Goal: Task Accomplishment & Management: Use online tool/utility

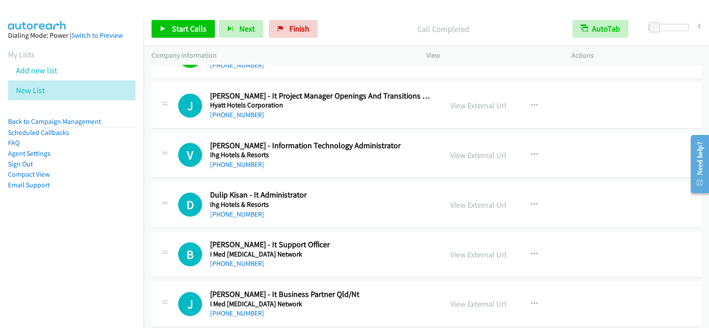
scroll to position [3369, 0]
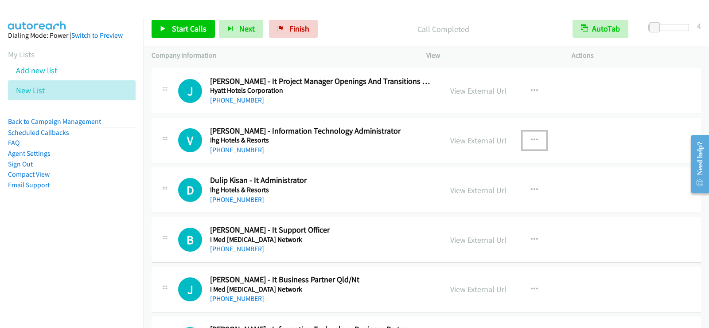
click at [526, 138] on button "button" at bounding box center [535, 140] width 24 height 18
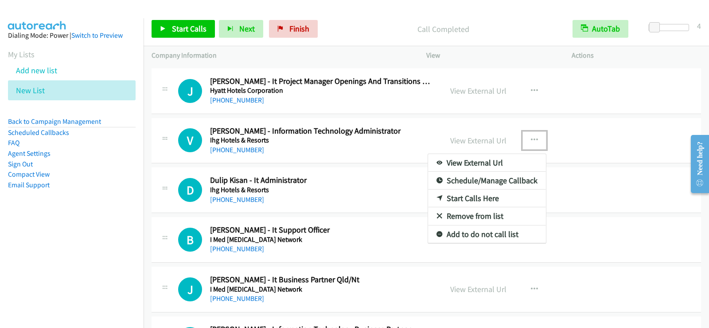
click at [497, 200] on link "Start Calls Here" at bounding box center [487, 198] width 118 height 18
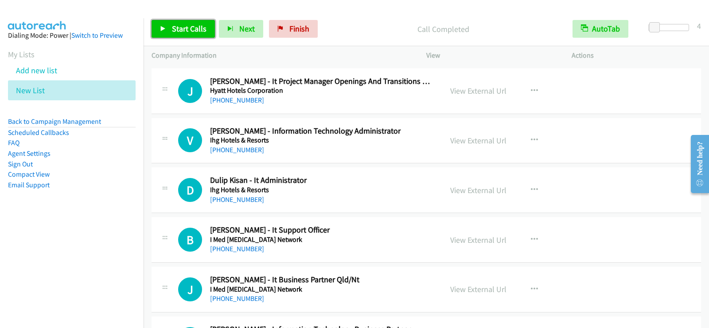
click at [181, 25] on span "Start Calls" at bounding box center [189, 28] width 35 height 10
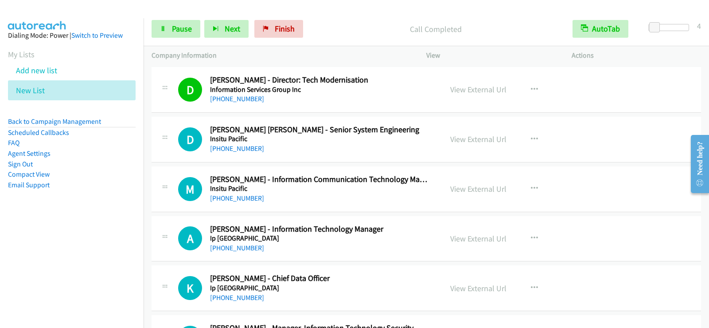
scroll to position [3856, 0]
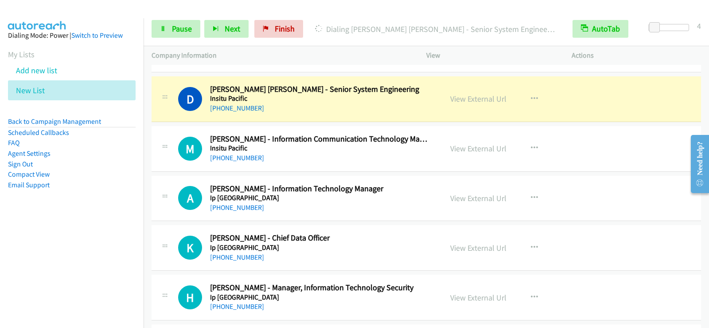
click at [80, 220] on aside "Dialing Mode: Power | Switch to Preview My Lists Add new list New List Back to …" at bounding box center [72, 124] width 144 height 212
click at [166, 28] on link "Pause" at bounding box center [176, 29] width 49 height 18
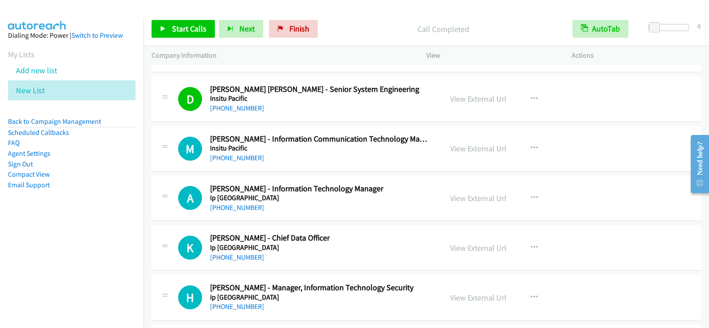
scroll to position [3901, 0]
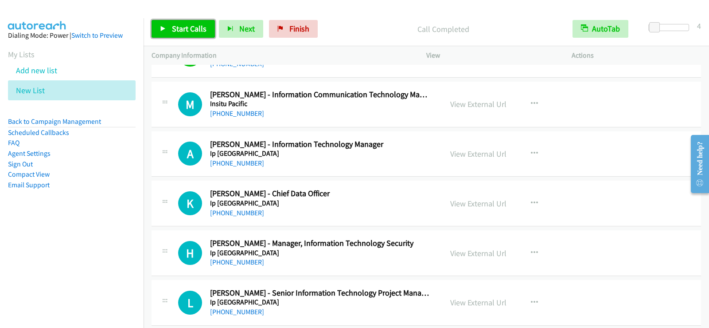
click at [168, 34] on link "Start Calls" at bounding box center [183, 29] width 63 height 18
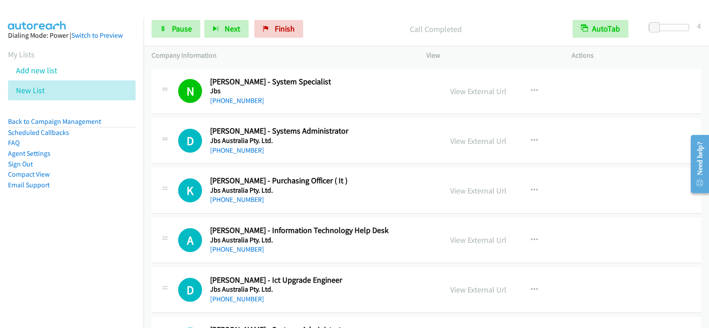
scroll to position [4255, 0]
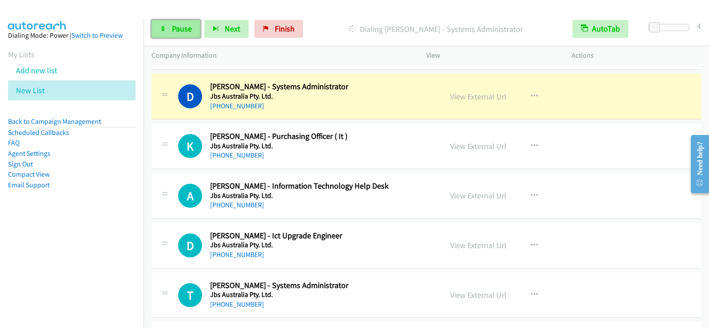
click at [181, 32] on span "Pause" at bounding box center [182, 28] width 20 height 10
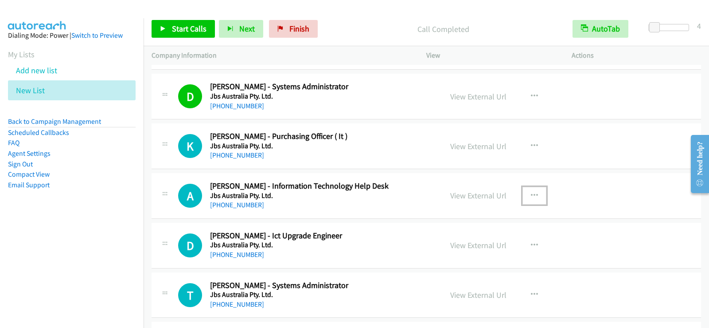
click at [531, 193] on icon "button" at bounding box center [534, 195] width 7 height 7
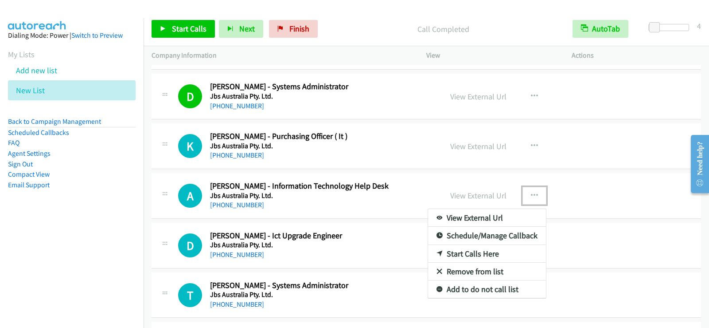
click at [474, 255] on link "Start Calls Here" at bounding box center [487, 254] width 118 height 18
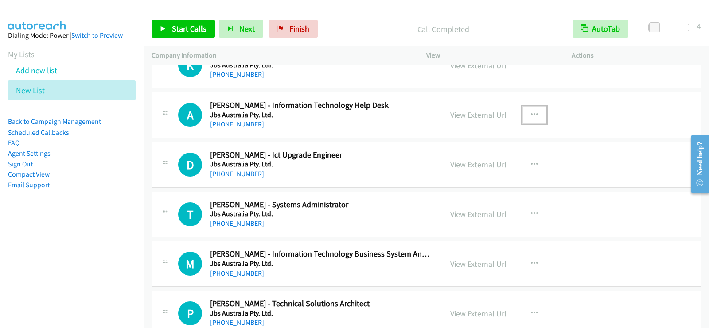
scroll to position [4344, 0]
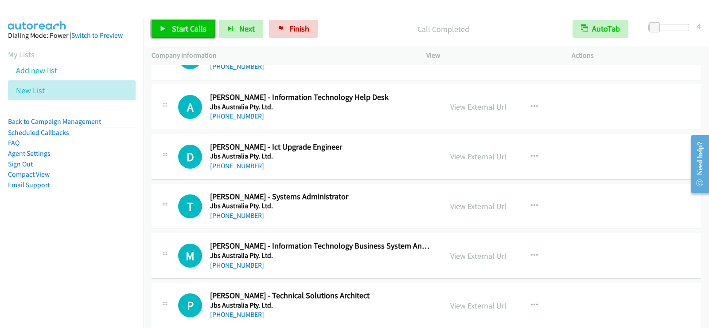
click at [164, 24] on link "Start Calls" at bounding box center [183, 29] width 63 height 18
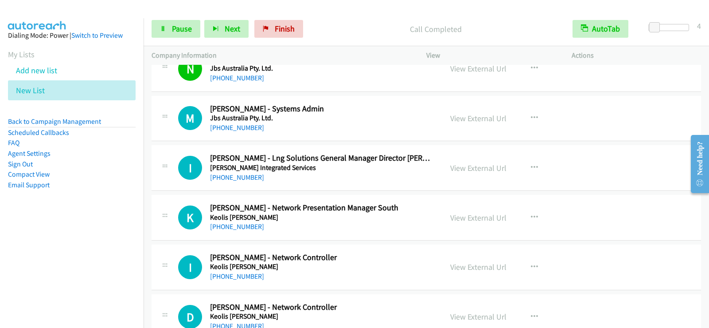
scroll to position [4743, 0]
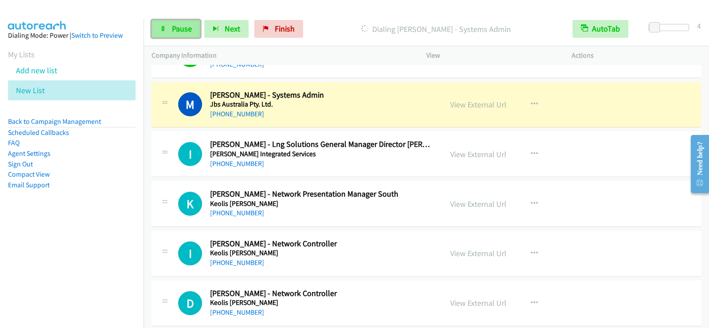
drag, startPoint x: 169, startPoint y: 22, endPoint x: 171, endPoint y: 29, distance: 6.8
click at [169, 22] on link "Pause" at bounding box center [176, 29] width 49 height 18
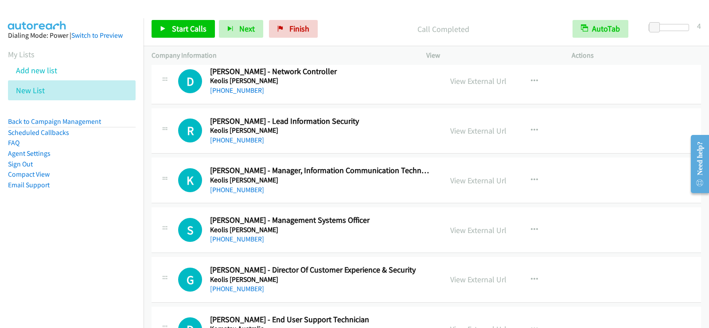
scroll to position [5009, 0]
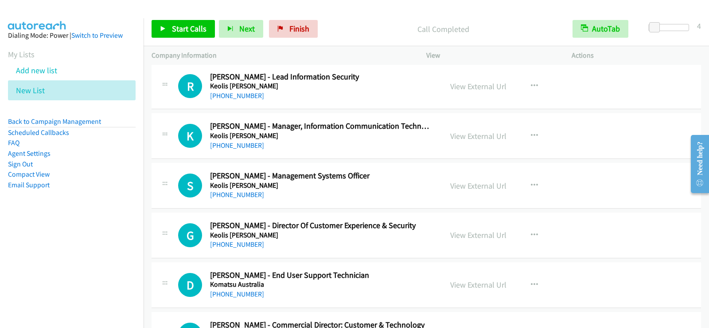
click at [377, 148] on div "+61 497 190 038" at bounding box center [320, 145] width 221 height 11
click at [536, 133] on button "button" at bounding box center [535, 136] width 24 height 18
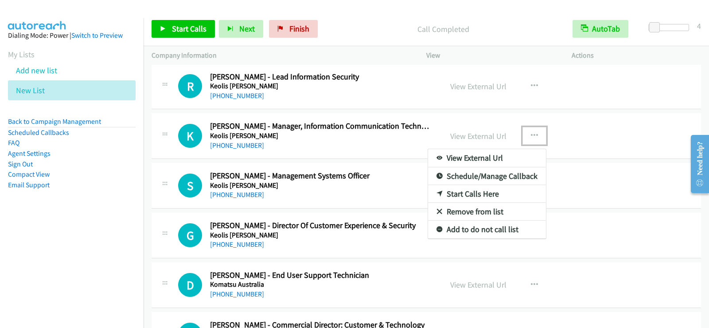
click at [494, 191] on link "Start Calls Here" at bounding box center [487, 194] width 118 height 18
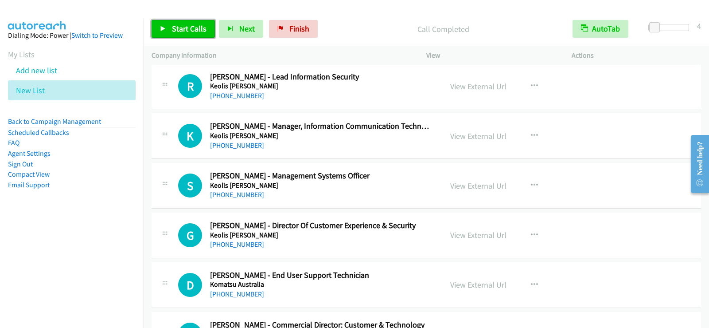
click at [184, 30] on span "Start Calls" at bounding box center [189, 28] width 35 height 10
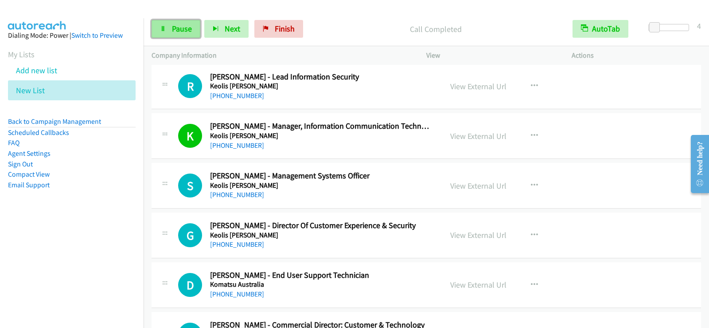
click at [159, 30] on link "Pause" at bounding box center [176, 29] width 49 height 18
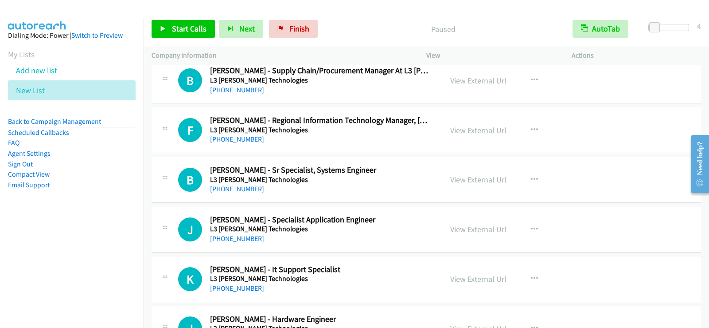
scroll to position [5319, 0]
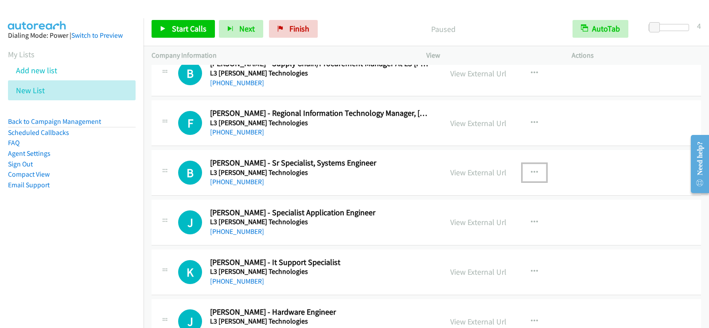
click at [531, 172] on icon "button" at bounding box center [534, 172] width 7 height 7
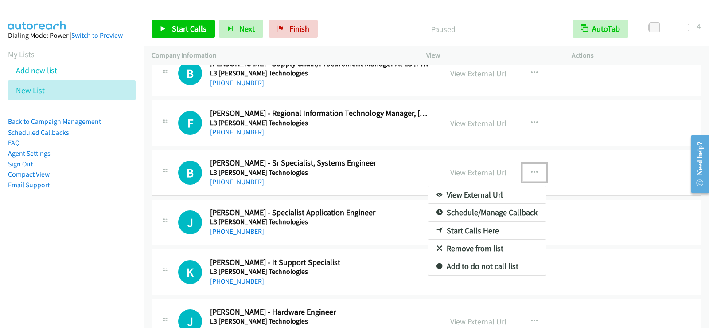
click at [477, 229] on link "Start Calls Here" at bounding box center [487, 231] width 118 height 18
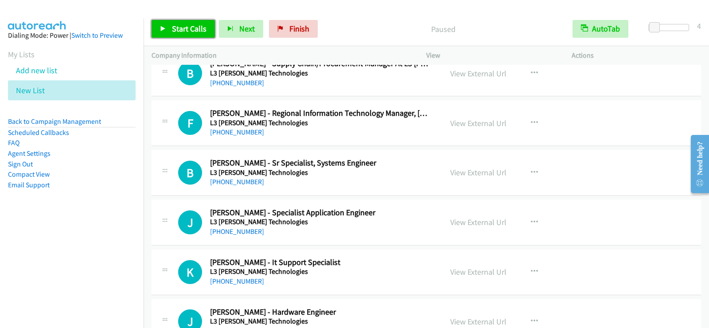
click at [194, 29] on span "Start Calls" at bounding box center [189, 28] width 35 height 10
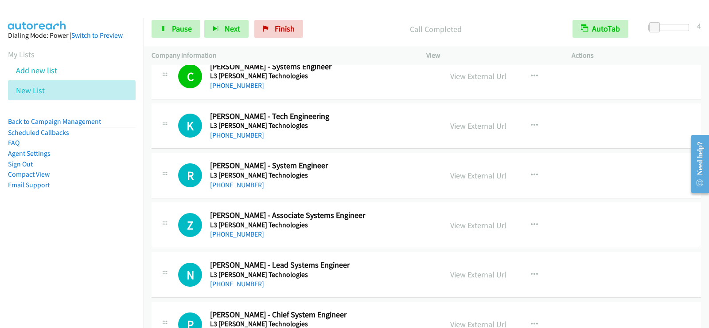
scroll to position [5806, 0]
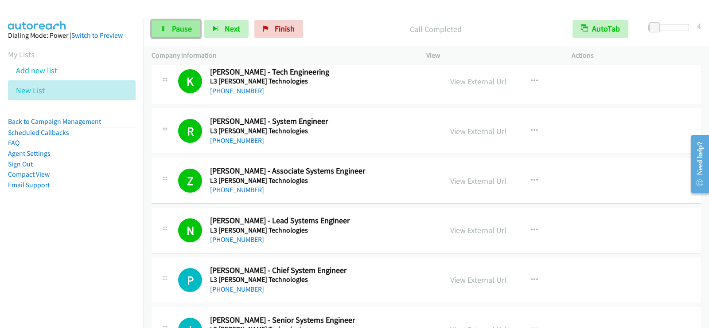
click at [187, 31] on span "Pause" at bounding box center [182, 28] width 20 height 10
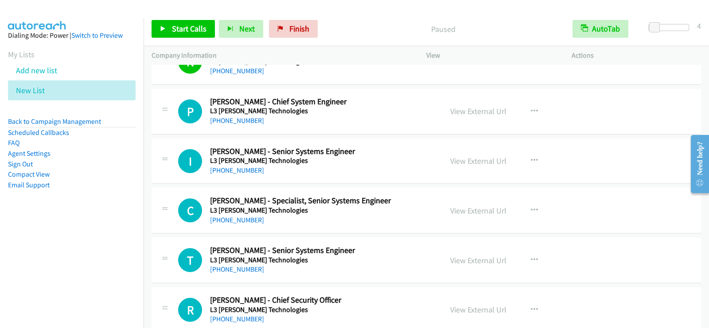
scroll to position [5984, 0]
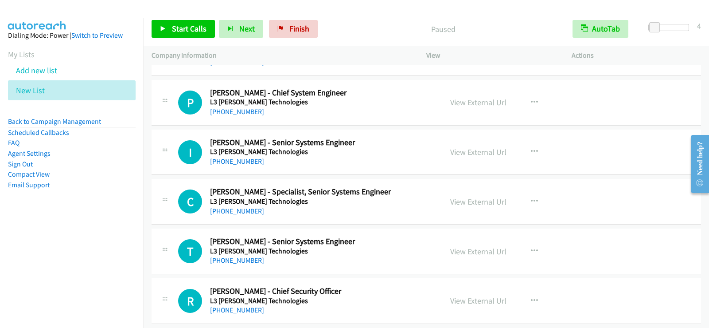
drag, startPoint x: 305, startPoint y: 126, endPoint x: 315, endPoint y: 123, distance: 9.7
drag, startPoint x: 163, startPoint y: 176, endPoint x: 390, endPoint y: 157, distance: 227.8
click at [390, 157] on div "+61 8 9431 0191" at bounding box center [320, 161] width 221 height 11
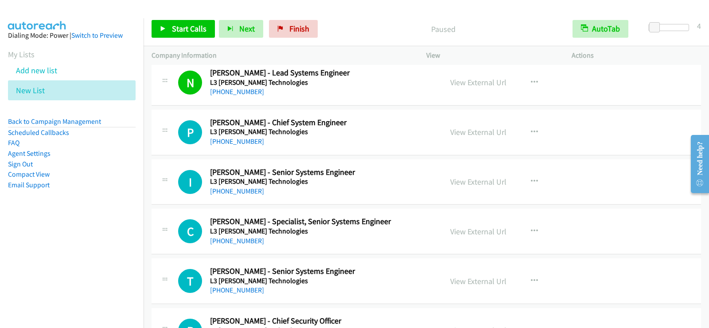
scroll to position [5939, 0]
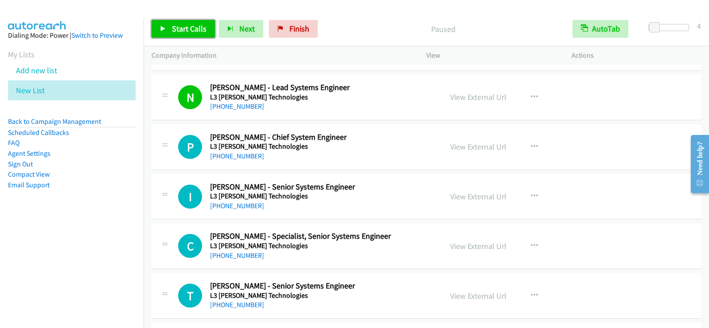
click at [187, 29] on span "Start Calls" at bounding box center [189, 28] width 35 height 10
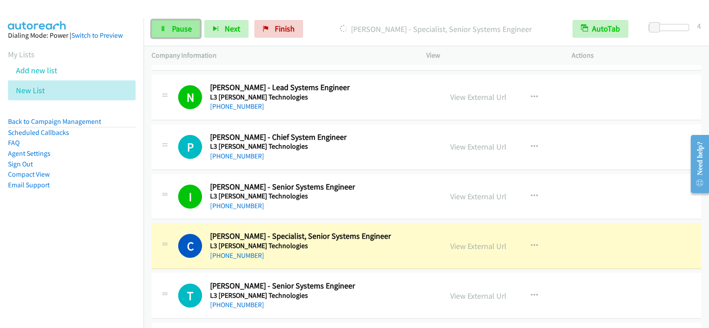
click at [176, 34] on link "Pause" at bounding box center [176, 29] width 49 height 18
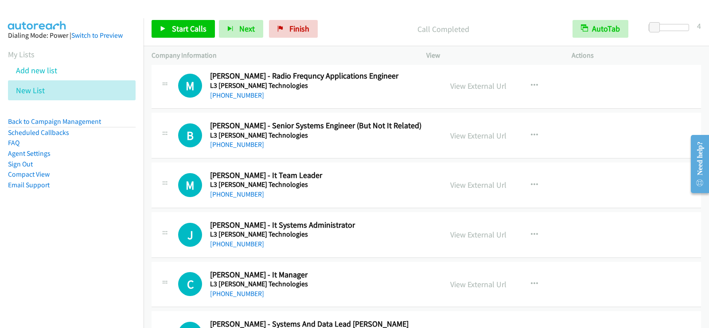
scroll to position [6449, 0]
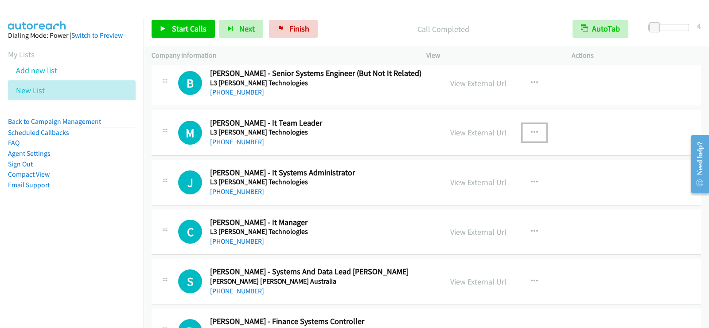
click at [537, 129] on button "button" at bounding box center [535, 133] width 24 height 18
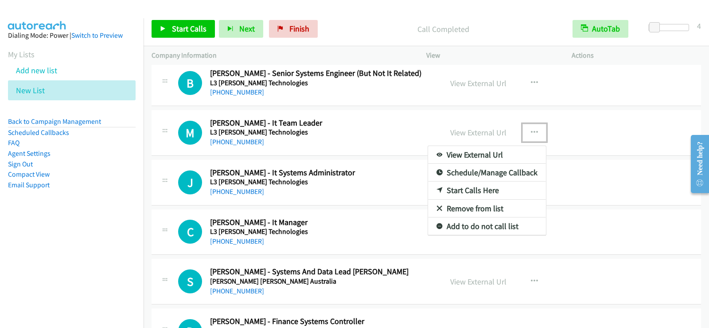
click at [449, 189] on link "Start Calls Here" at bounding box center [487, 190] width 118 height 18
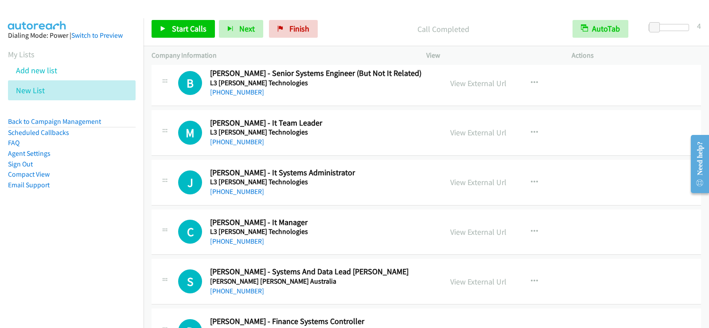
click at [194, 44] on div "Start Calls Pause Next Finish Call Completed AutoTab AutoTab 4" at bounding box center [427, 29] width 566 height 34
click at [200, 22] on link "Start Calls" at bounding box center [183, 29] width 63 height 18
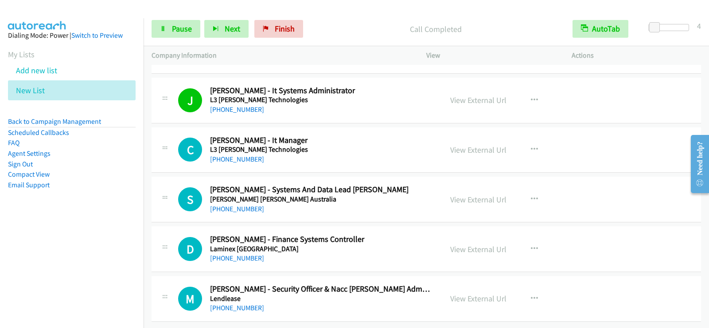
scroll to position [6538, 0]
click at [177, 33] on span "Pause" at bounding box center [182, 28] width 20 height 10
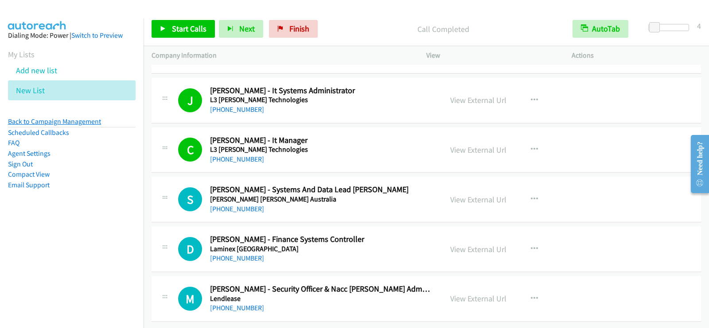
click at [44, 118] on link "Back to Campaign Management" at bounding box center [54, 121] width 93 height 8
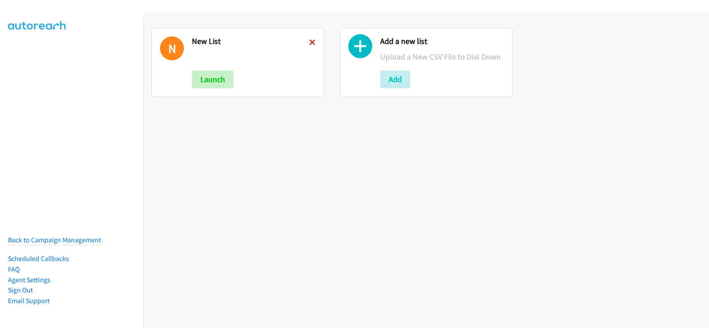
click at [309, 45] on icon at bounding box center [312, 43] width 6 height 6
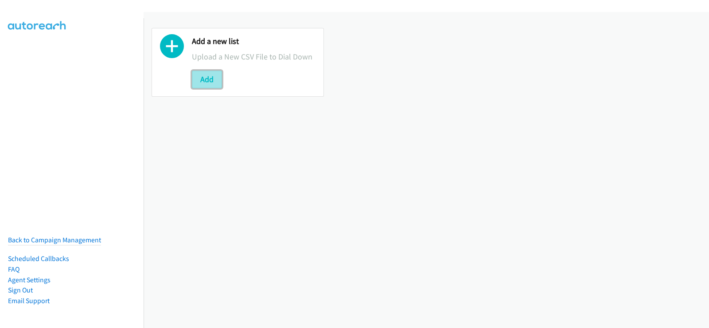
click at [218, 81] on button "Add" at bounding box center [207, 79] width 30 height 18
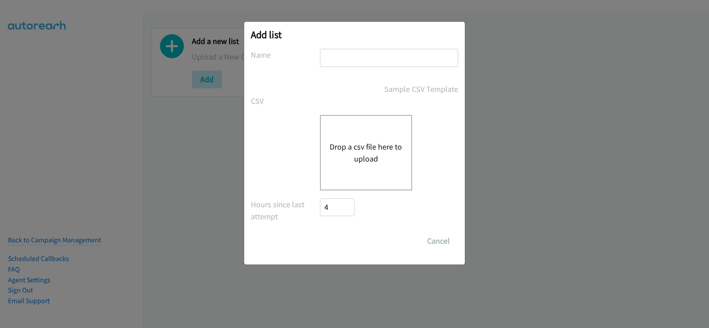
click at [363, 56] on input "text" at bounding box center [389, 58] width 138 height 18
type input "new list"
click at [351, 147] on button "Drop a csv file here to upload" at bounding box center [366, 153] width 73 height 24
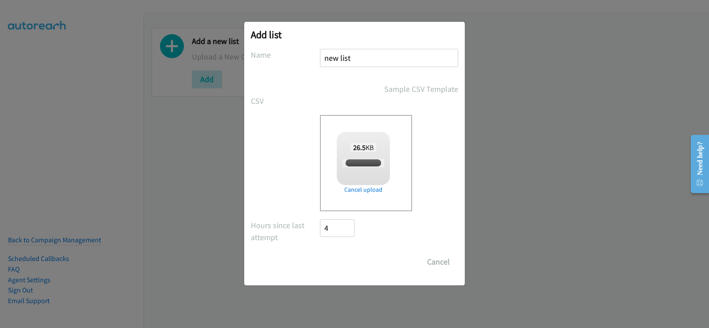
checkbox input "true"
click at [347, 265] on input "Save List" at bounding box center [343, 262] width 47 height 18
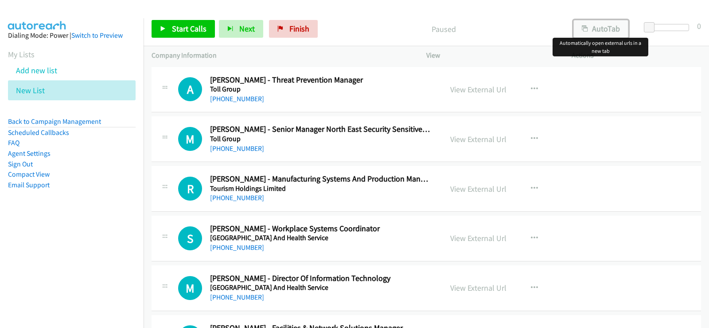
click at [605, 34] on button "AutoTab" at bounding box center [601, 29] width 55 height 18
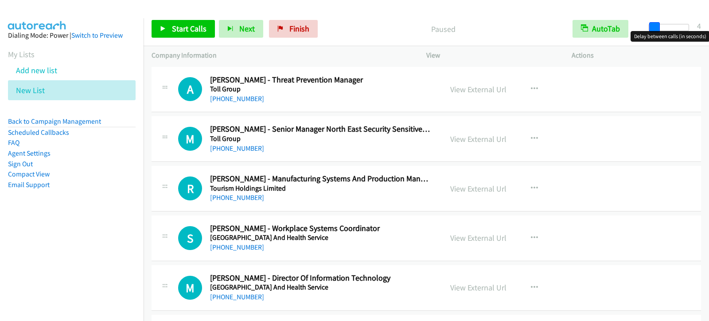
drag, startPoint x: 650, startPoint y: 29, endPoint x: 655, endPoint y: 28, distance: 5.1
click at [655, 28] on span at bounding box center [654, 27] width 11 height 11
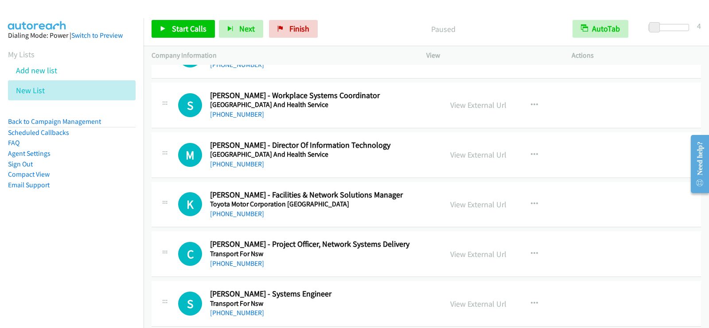
scroll to position [177, 0]
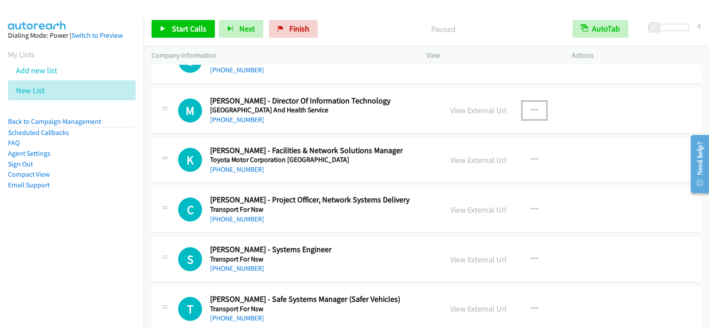
click at [531, 111] on icon "button" at bounding box center [534, 110] width 7 height 7
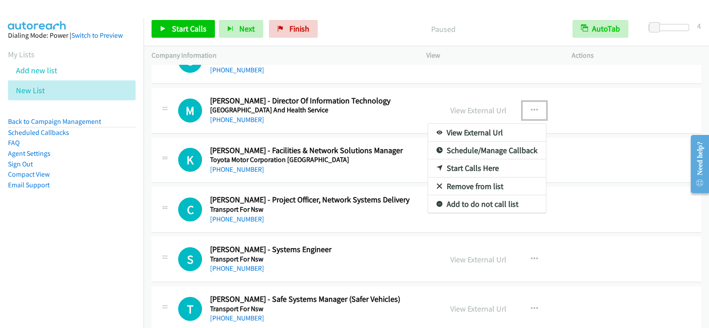
click at [467, 169] on link "Start Calls Here" at bounding box center [487, 168] width 118 height 18
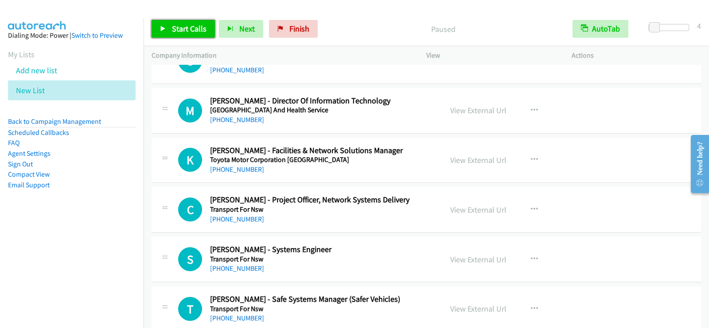
click at [176, 31] on span "Start Calls" at bounding box center [189, 28] width 35 height 10
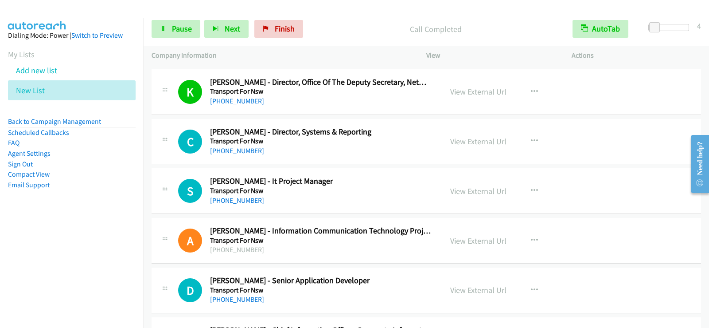
scroll to position [488, 0]
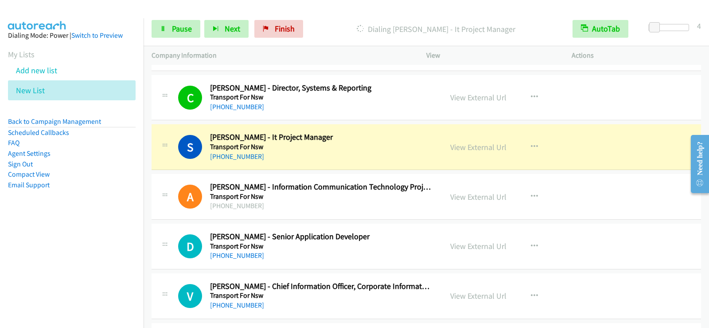
click at [76, 267] on nav "Dialing Mode: Power | Switch to Preview My Lists Add new list New List Back to …" at bounding box center [72, 182] width 144 height 328
click at [187, 35] on link "Pause" at bounding box center [176, 29] width 49 height 18
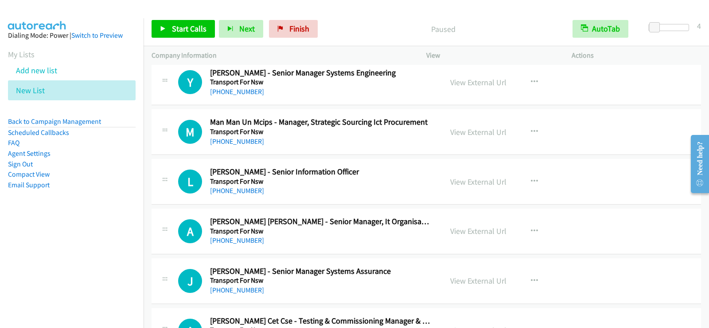
scroll to position [1064, 0]
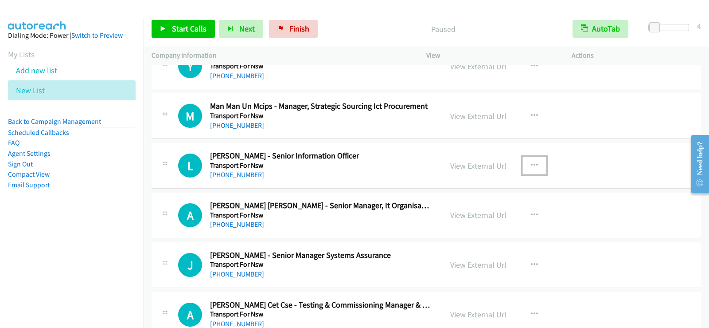
click at [534, 167] on icon "button" at bounding box center [534, 165] width 7 height 7
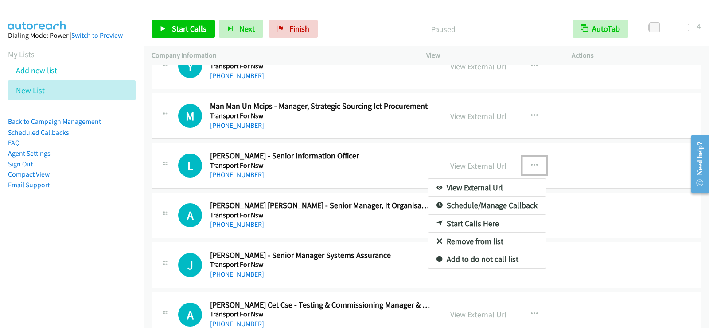
click at [441, 223] on link "Start Calls Here" at bounding box center [487, 224] width 118 height 18
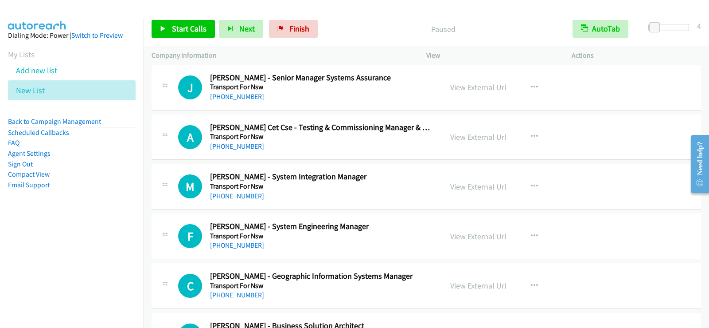
scroll to position [1285, 0]
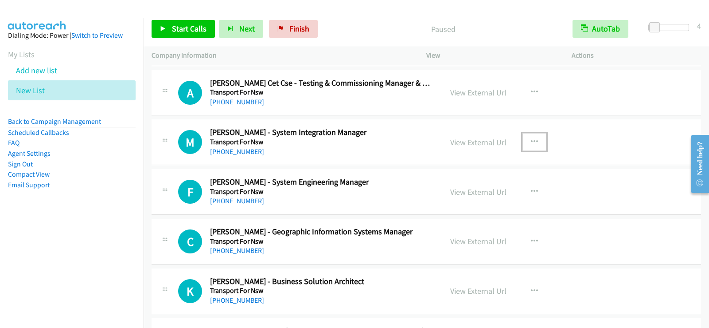
click at [531, 141] on icon "button" at bounding box center [534, 141] width 7 height 7
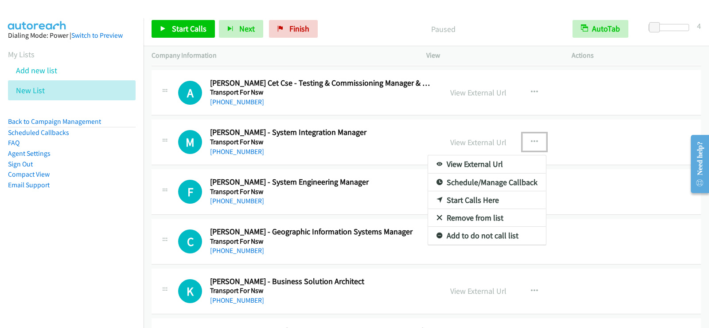
click at [467, 199] on link "Start Calls Here" at bounding box center [487, 200] width 118 height 18
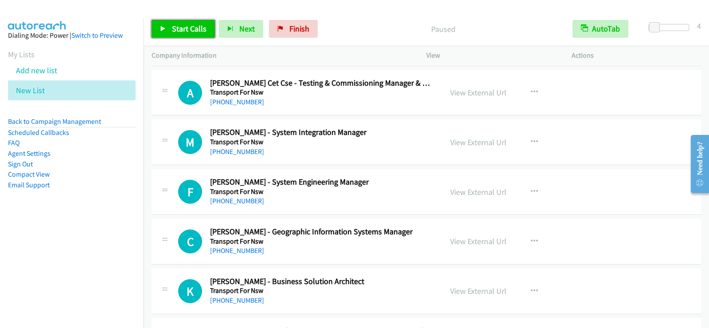
click at [176, 30] on span "Start Calls" at bounding box center [189, 28] width 35 height 10
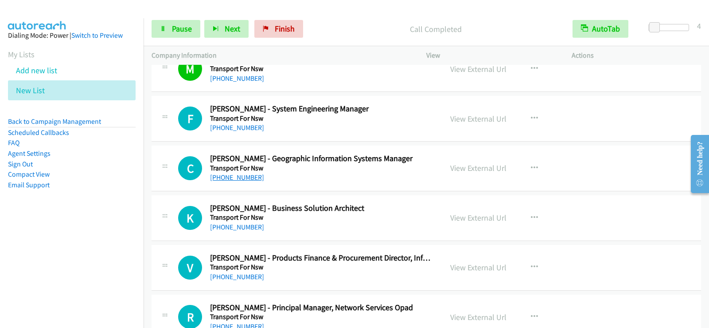
scroll to position [1374, 0]
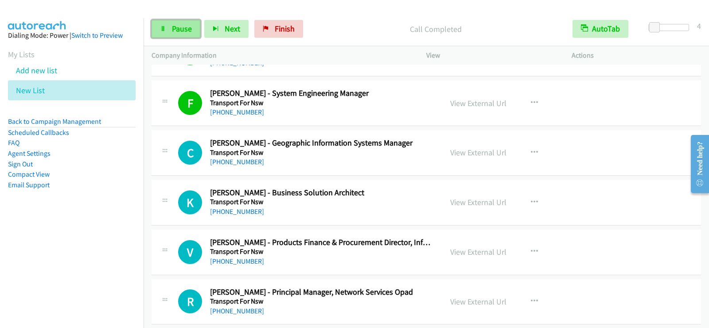
click at [183, 32] on span "Pause" at bounding box center [182, 28] width 20 height 10
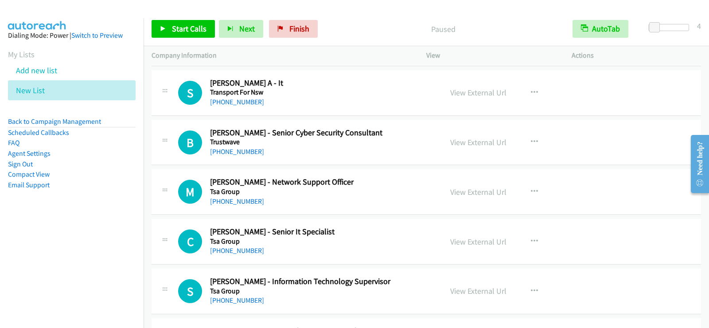
scroll to position [2039, 0]
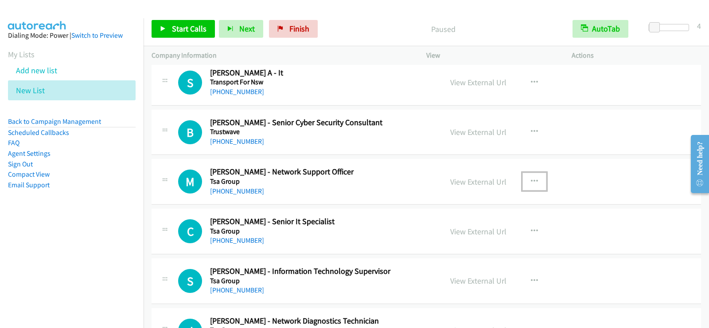
click at [527, 180] on button "button" at bounding box center [535, 181] width 24 height 18
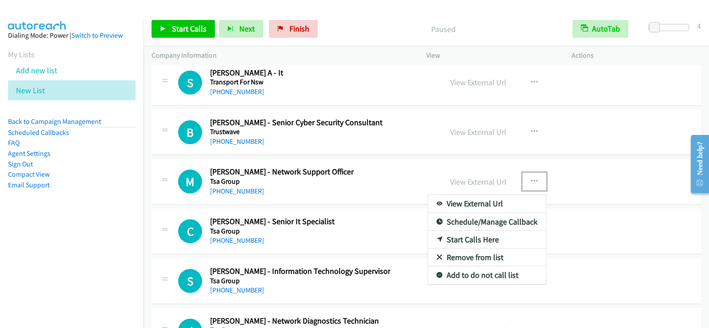
click at [461, 242] on link "Start Calls Here" at bounding box center [487, 239] width 118 height 18
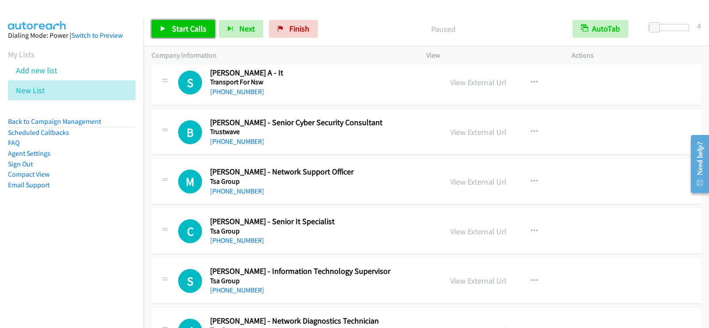
click at [195, 35] on link "Start Calls" at bounding box center [183, 29] width 63 height 18
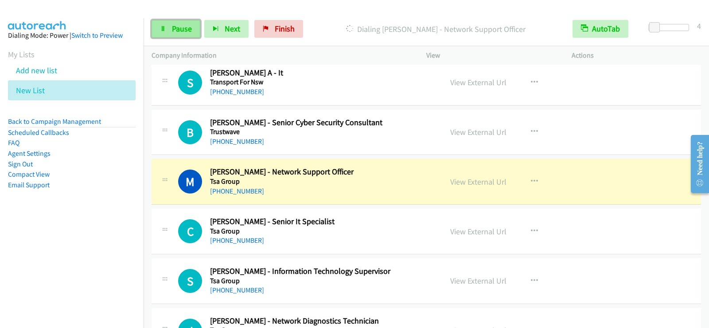
click at [182, 29] on span "Pause" at bounding box center [182, 28] width 20 height 10
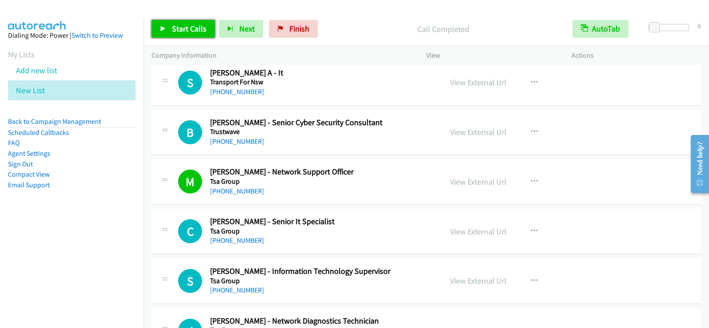
click at [184, 31] on span "Start Calls" at bounding box center [189, 28] width 35 height 10
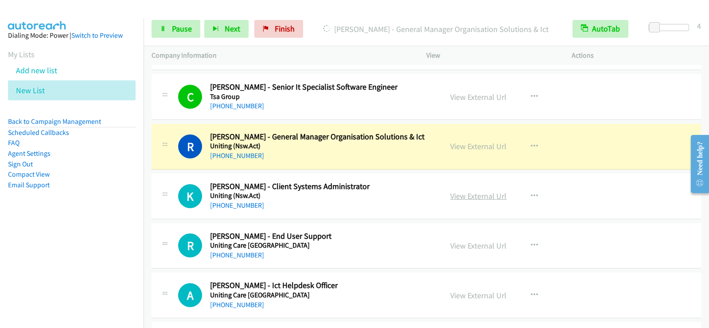
scroll to position [2482, 0]
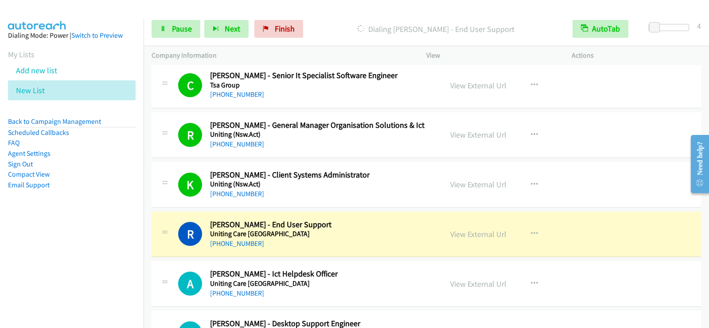
click at [51, 161] on li "Sign Out" at bounding box center [72, 164] width 128 height 11
click at [190, 33] on span "Pause" at bounding box center [182, 28] width 20 height 10
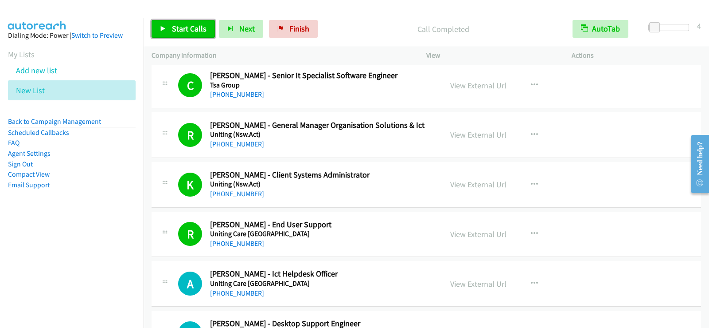
click at [201, 28] on span "Start Calls" at bounding box center [189, 28] width 35 height 10
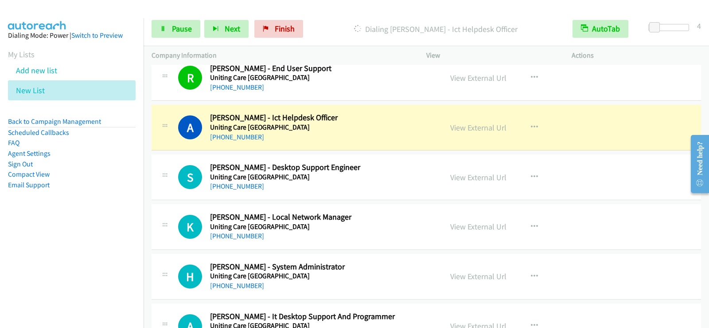
scroll to position [2659, 0]
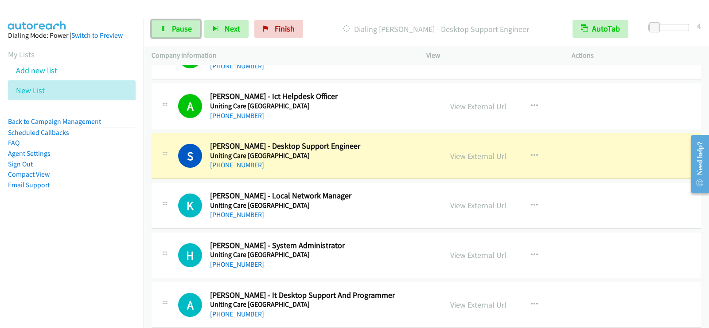
drag, startPoint x: 190, startPoint y: 26, endPoint x: 237, endPoint y: 4, distance: 52.0
click at [190, 26] on span "Pause" at bounding box center [182, 28] width 20 height 10
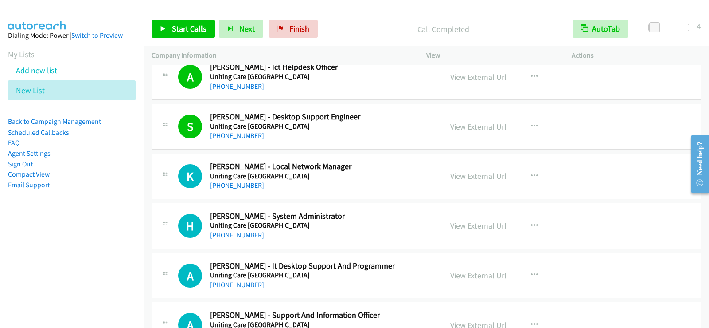
scroll to position [2704, 0]
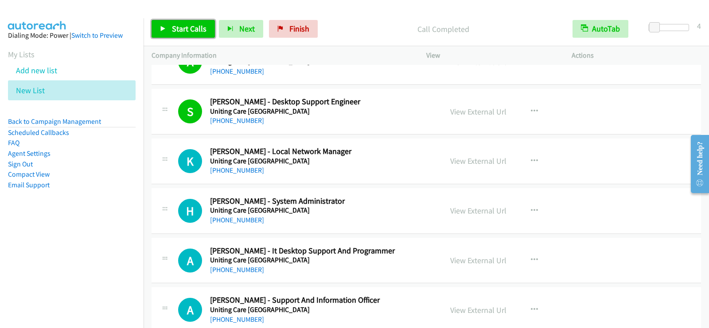
click at [183, 31] on span "Start Calls" at bounding box center [189, 28] width 35 height 10
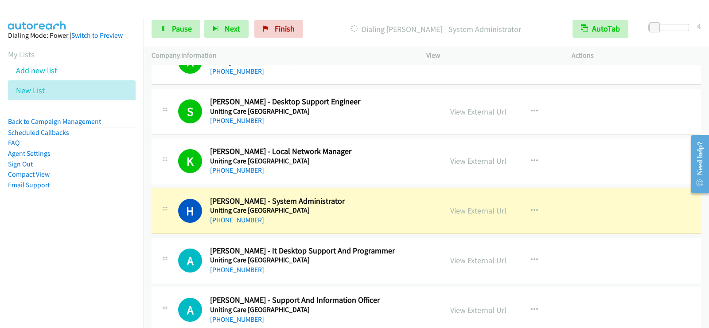
scroll to position [2748, 0]
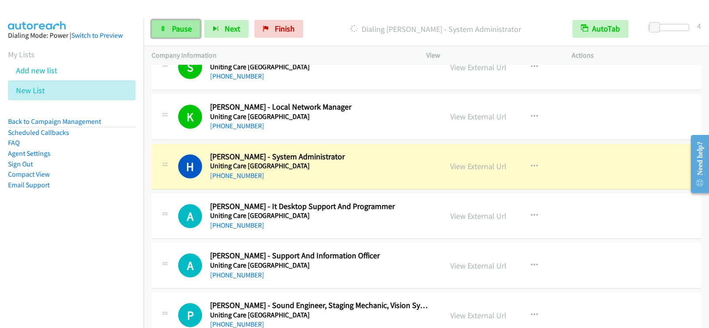
click at [178, 31] on span "Pause" at bounding box center [182, 28] width 20 height 10
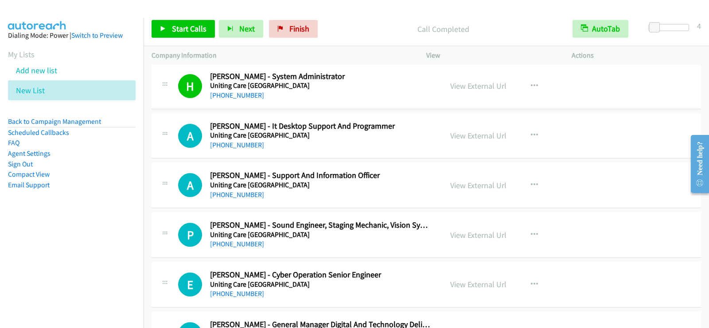
scroll to position [2881, 0]
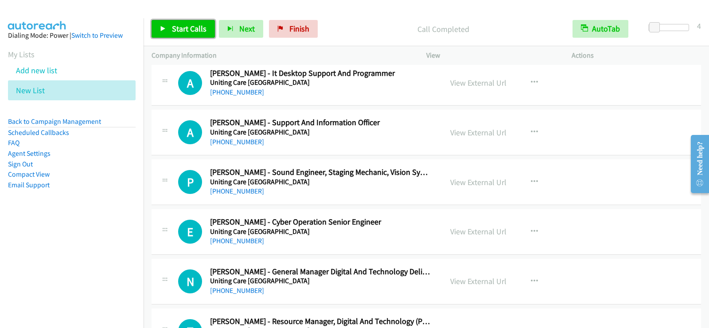
click at [182, 24] on span "Start Calls" at bounding box center [189, 28] width 35 height 10
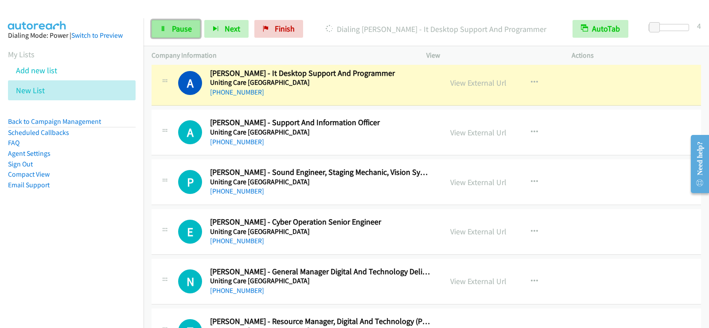
click at [171, 29] on link "Pause" at bounding box center [176, 29] width 49 height 18
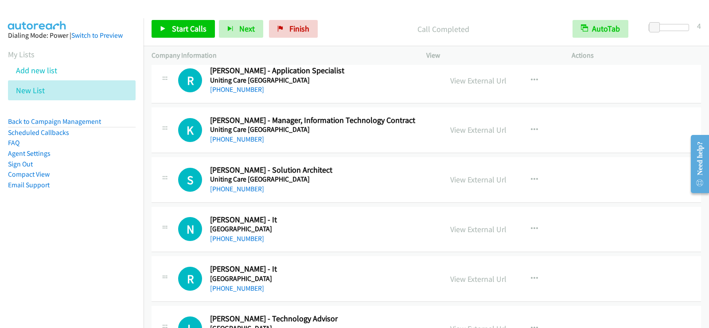
scroll to position [3324, 0]
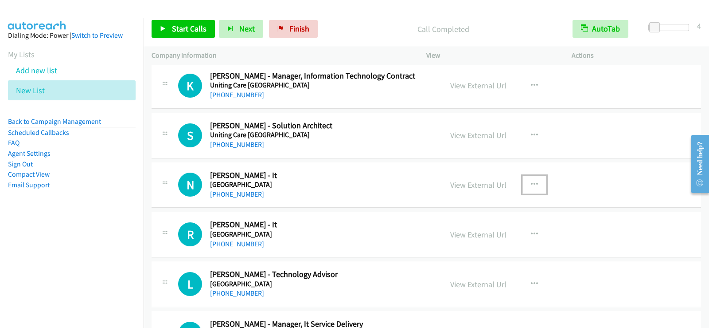
click at [531, 182] on icon "button" at bounding box center [534, 184] width 7 height 7
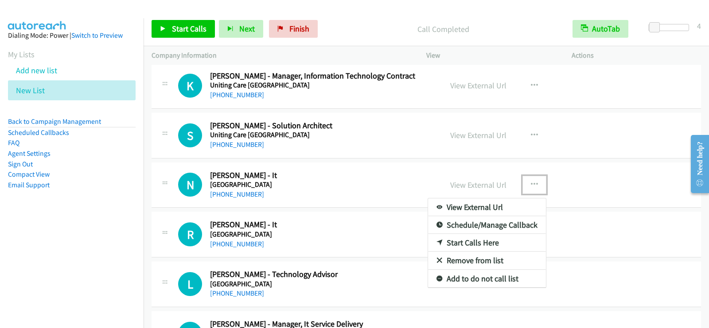
click at [460, 243] on link "Start Calls Here" at bounding box center [487, 243] width 118 height 18
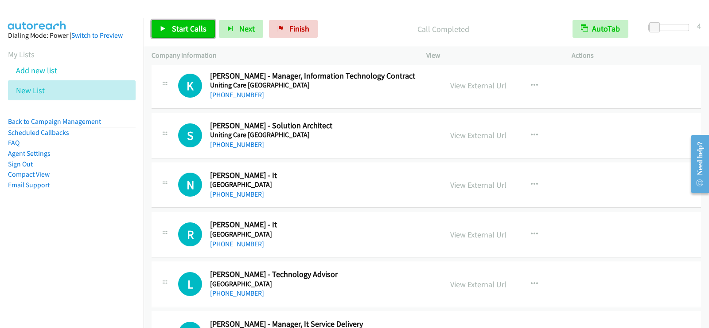
click at [166, 35] on link "Start Calls" at bounding box center [183, 29] width 63 height 18
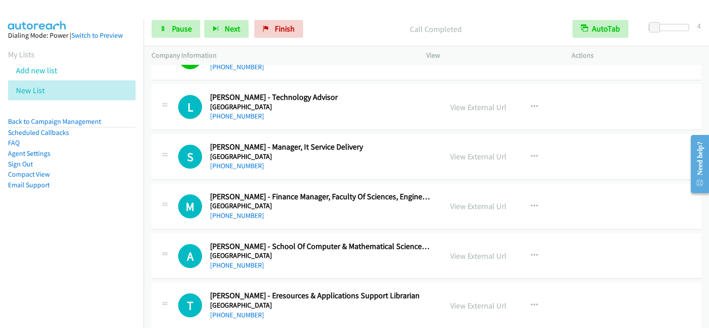
scroll to position [3502, 0]
click at [128, 226] on aside "Dialing Mode: Power | Switch to Preview My Lists Add new list New List Back to …" at bounding box center [72, 124] width 144 height 212
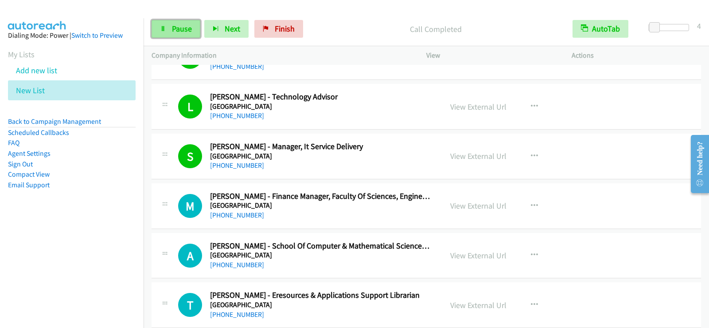
click at [191, 35] on link "Pause" at bounding box center [176, 29] width 49 height 18
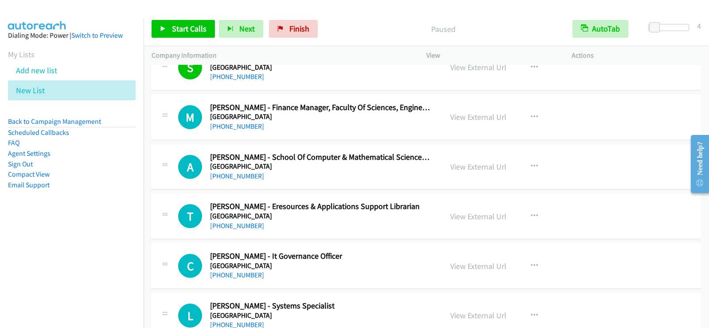
scroll to position [3635, 0]
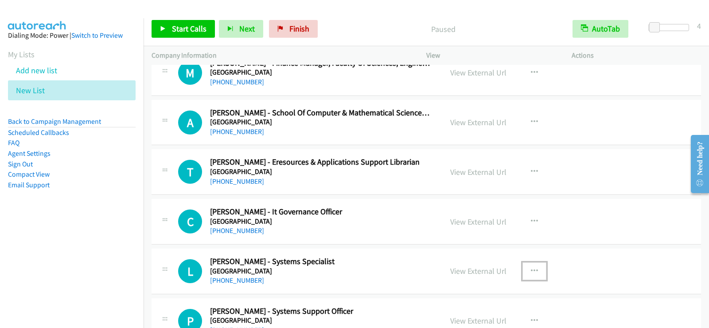
click at [531, 267] on icon "button" at bounding box center [534, 270] width 7 height 7
click at [402, 260] on div at bounding box center [354, 164] width 709 height 328
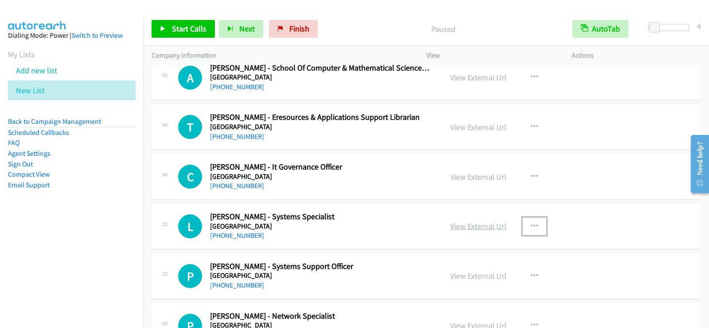
scroll to position [3723, 0]
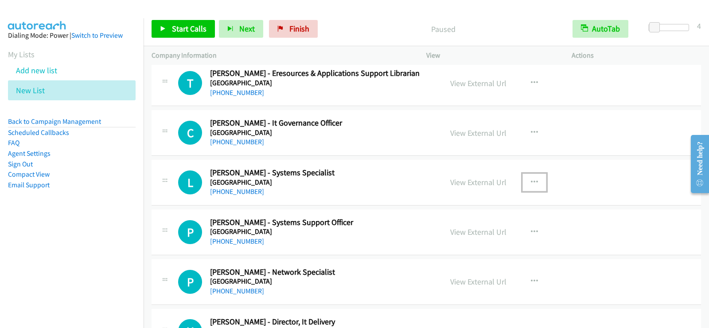
click at [531, 182] on icon "button" at bounding box center [534, 182] width 7 height 7
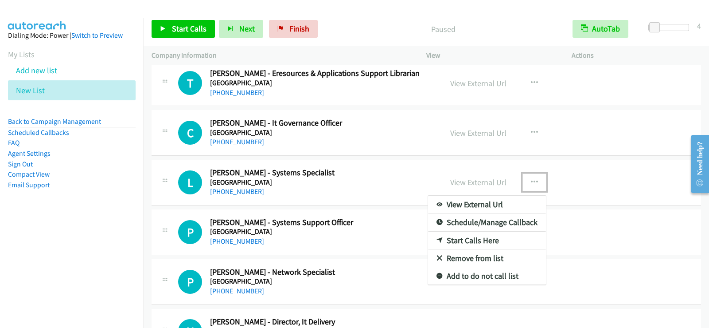
click at [467, 241] on link "Start Calls Here" at bounding box center [487, 240] width 118 height 18
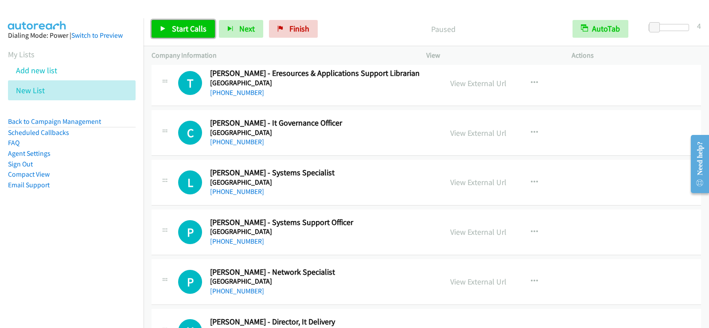
click at [194, 24] on span "Start Calls" at bounding box center [189, 28] width 35 height 10
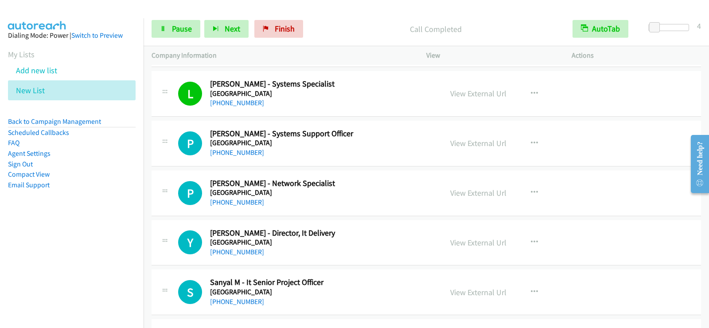
scroll to position [3856, 0]
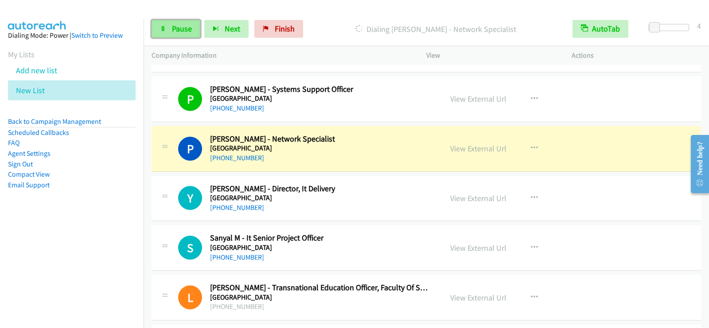
click at [171, 29] on link "Pause" at bounding box center [176, 29] width 49 height 18
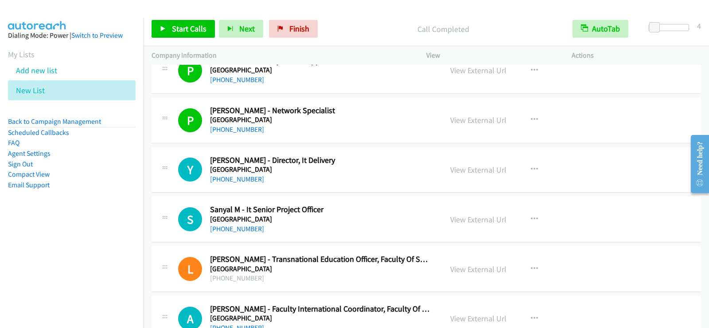
scroll to position [3901, 0]
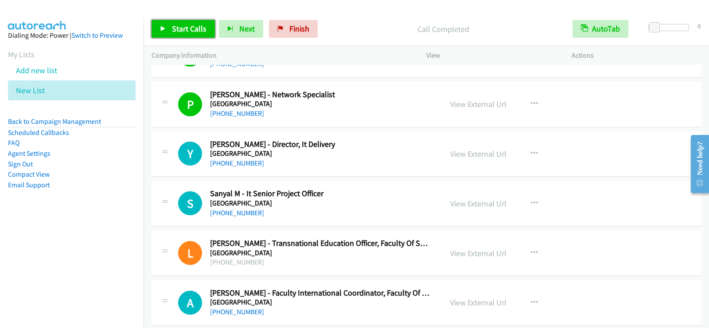
click at [194, 26] on span "Start Calls" at bounding box center [189, 28] width 35 height 10
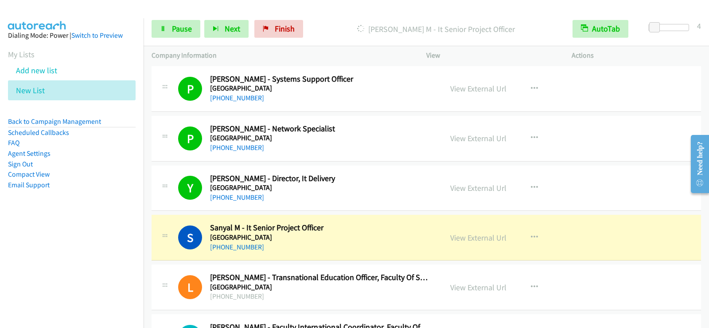
scroll to position [3856, 0]
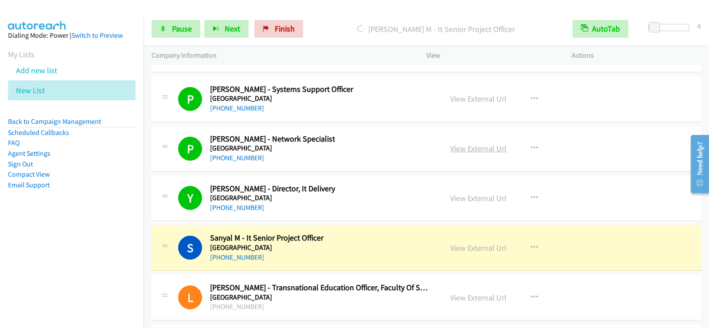
click at [459, 146] on link "View External Url" at bounding box center [478, 148] width 56 height 10
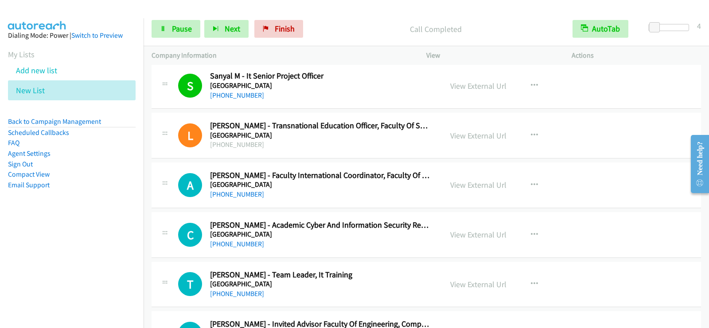
scroll to position [4033, 0]
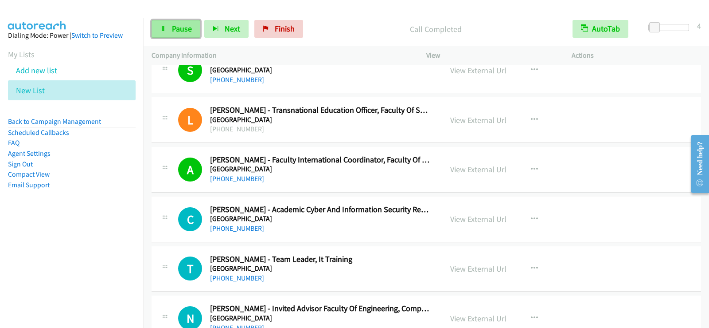
click at [187, 27] on span "Pause" at bounding box center [182, 28] width 20 height 10
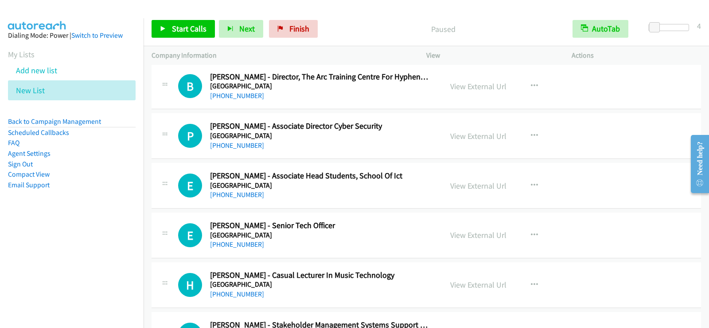
scroll to position [5053, 0]
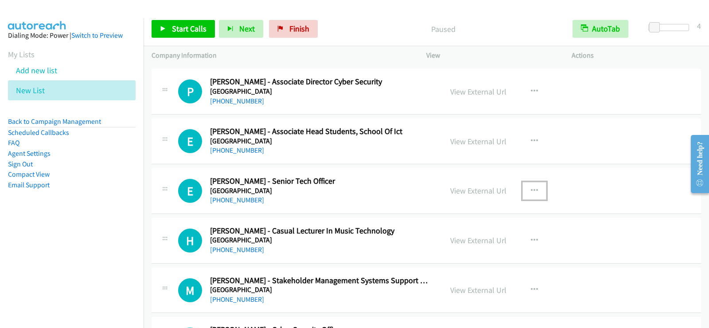
click at [535, 188] on button "button" at bounding box center [535, 191] width 24 height 18
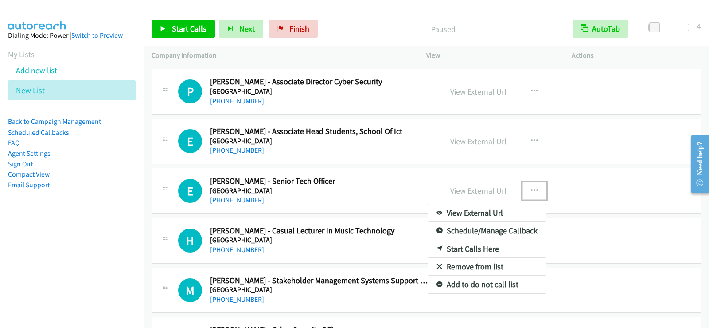
click at [446, 250] on link "Start Calls Here" at bounding box center [487, 249] width 118 height 18
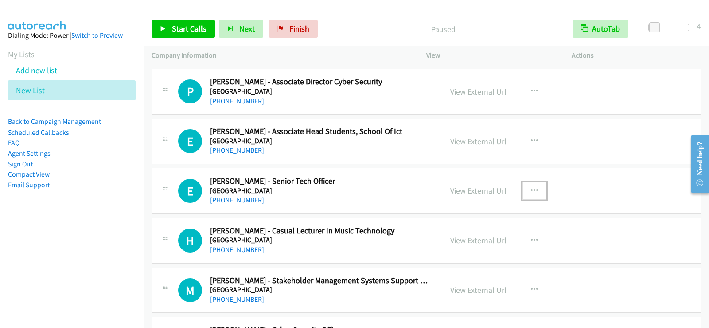
click at [532, 192] on icon "button" at bounding box center [534, 190] width 7 height 7
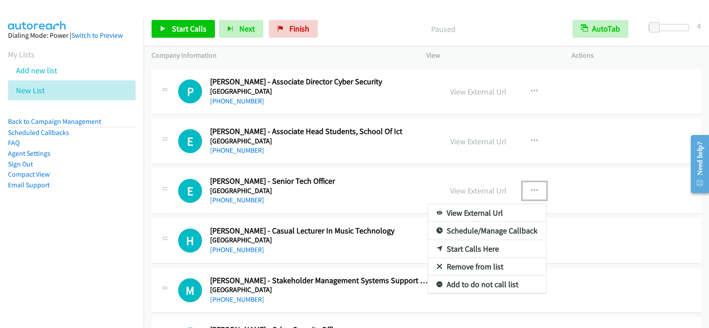
click at [482, 248] on link "Start Calls Here" at bounding box center [487, 249] width 118 height 18
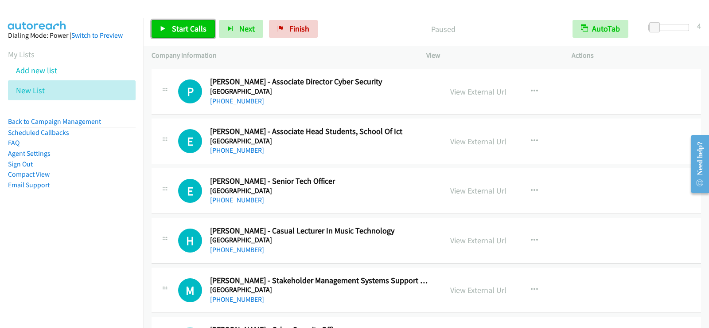
click at [195, 34] on link "Start Calls" at bounding box center [183, 29] width 63 height 18
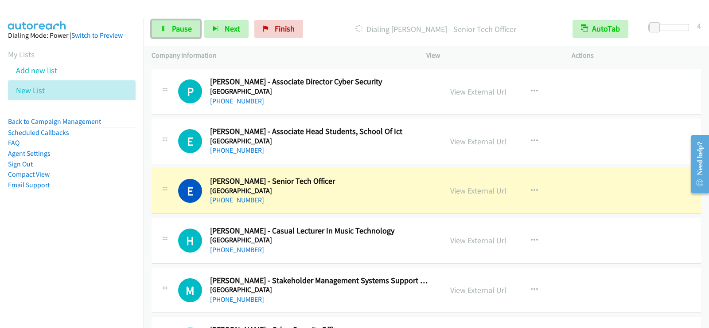
drag, startPoint x: 191, startPoint y: 36, endPoint x: 213, endPoint y: 63, distance: 35.0
click at [191, 36] on link "Pause" at bounding box center [176, 29] width 49 height 18
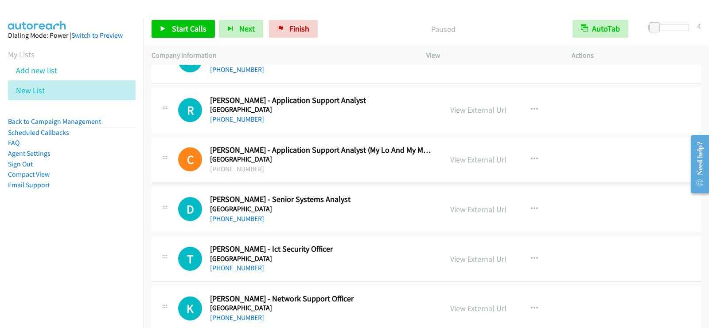
scroll to position [5496, 0]
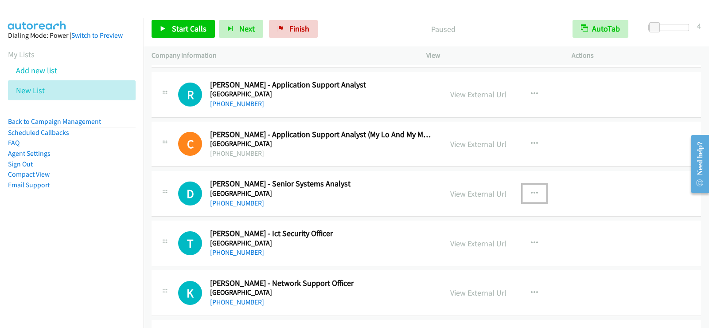
click at [531, 190] on icon "button" at bounding box center [534, 193] width 7 height 7
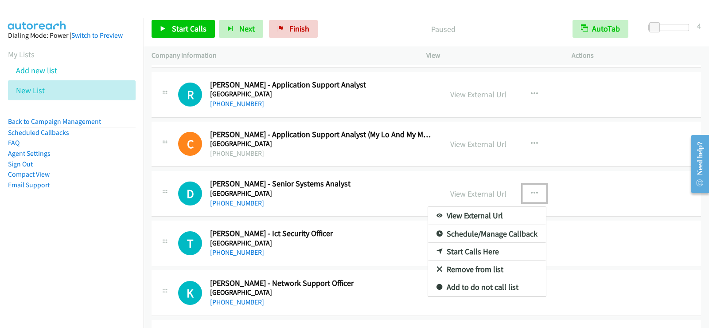
click at [478, 249] on link "Start Calls Here" at bounding box center [487, 251] width 118 height 18
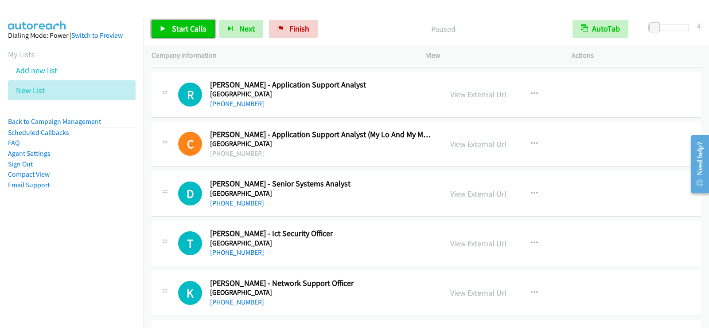
click at [190, 32] on span "Start Calls" at bounding box center [189, 28] width 35 height 10
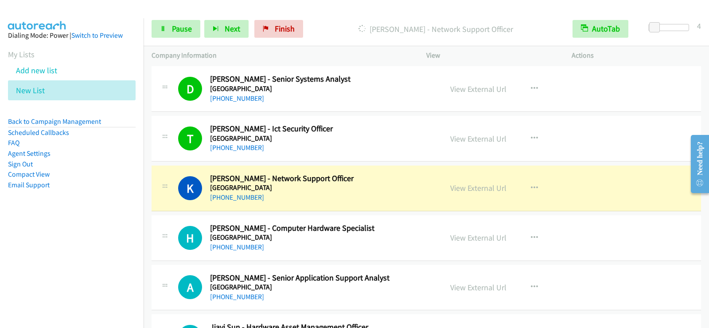
scroll to position [5585, 0]
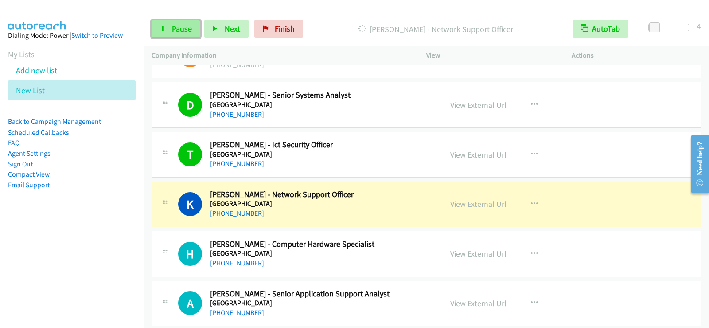
click at [161, 26] on icon at bounding box center [163, 29] width 6 height 6
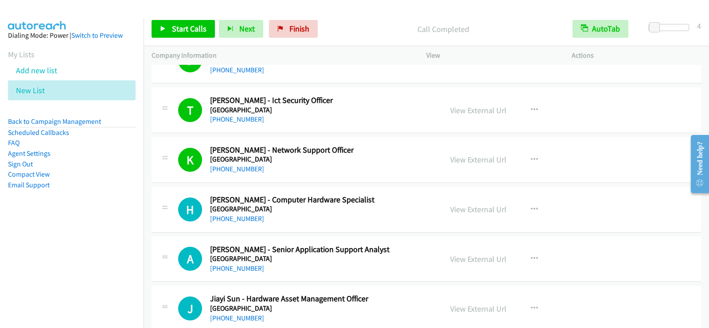
scroll to position [5673, 0]
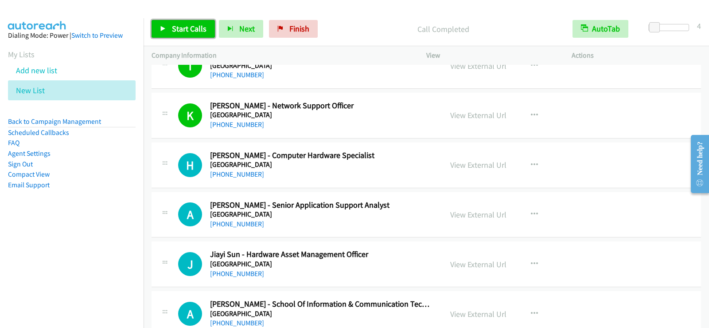
click at [195, 23] on link "Start Calls" at bounding box center [183, 29] width 63 height 18
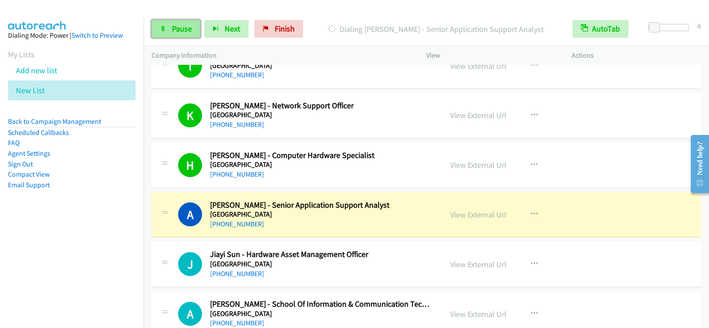
drag, startPoint x: 165, startPoint y: 23, endPoint x: 177, endPoint y: 38, distance: 18.9
click at [165, 23] on link "Pause" at bounding box center [176, 29] width 49 height 18
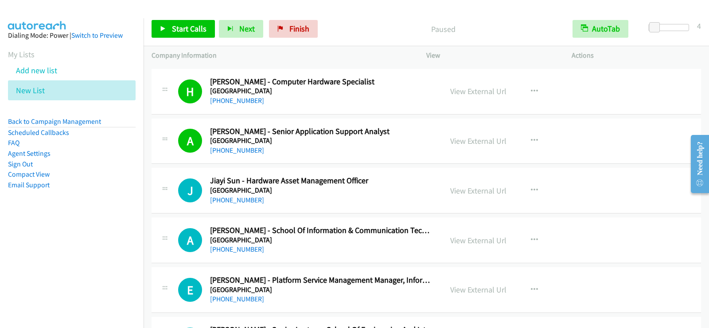
scroll to position [5851, 0]
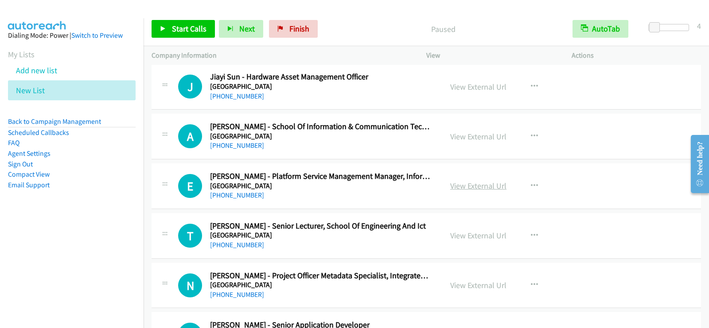
click at [468, 186] on link "View External Url" at bounding box center [478, 185] width 56 height 10
click at [532, 180] on button "button" at bounding box center [535, 186] width 24 height 18
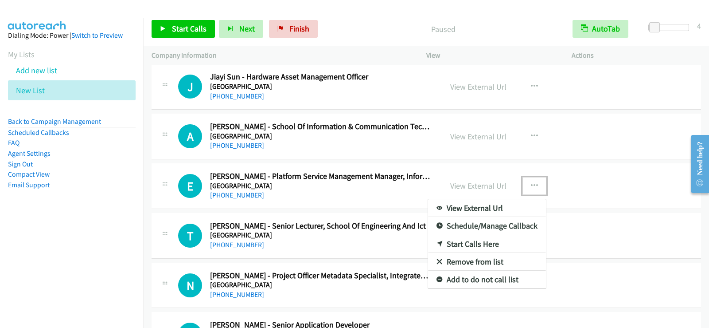
click at [456, 248] on link "Start Calls Here" at bounding box center [487, 244] width 118 height 18
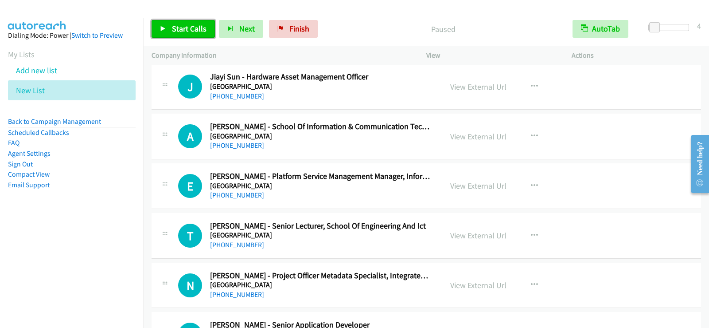
click at [185, 24] on span "Start Calls" at bounding box center [189, 28] width 35 height 10
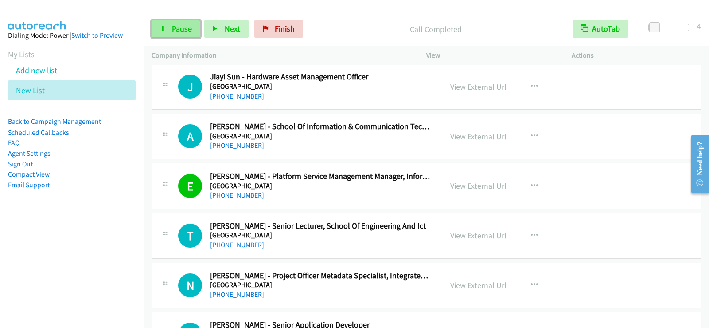
click at [175, 29] on span "Pause" at bounding box center [182, 28] width 20 height 10
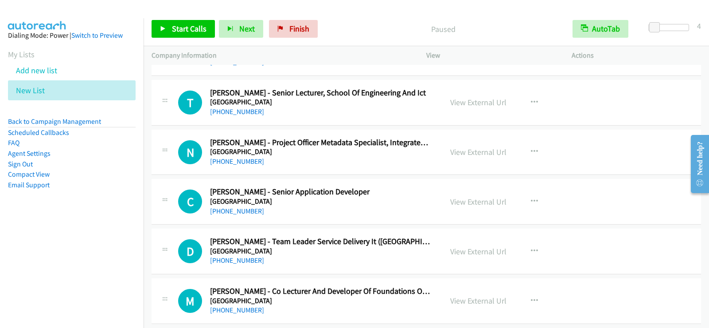
scroll to position [6028, 0]
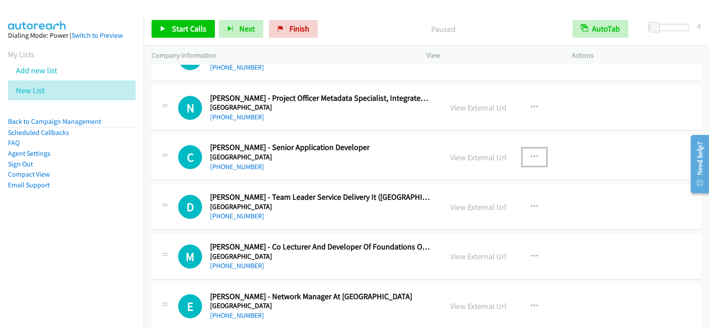
click at [540, 156] on button "button" at bounding box center [535, 157] width 24 height 18
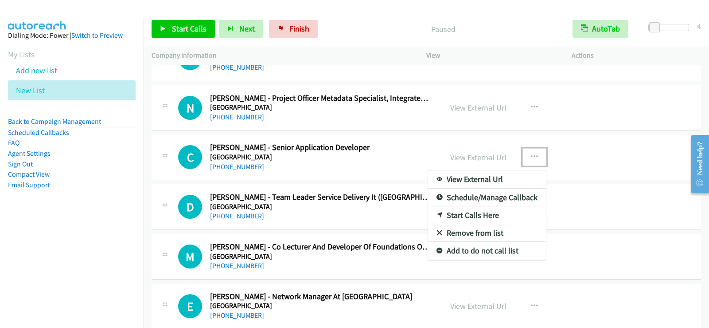
click at [480, 219] on link "Start Calls Here" at bounding box center [487, 215] width 118 height 18
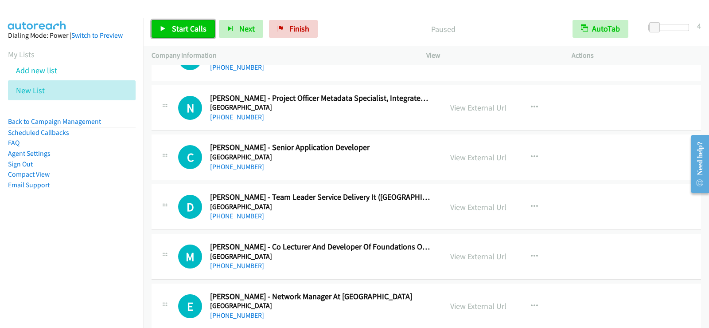
click at [169, 31] on link "Start Calls" at bounding box center [183, 29] width 63 height 18
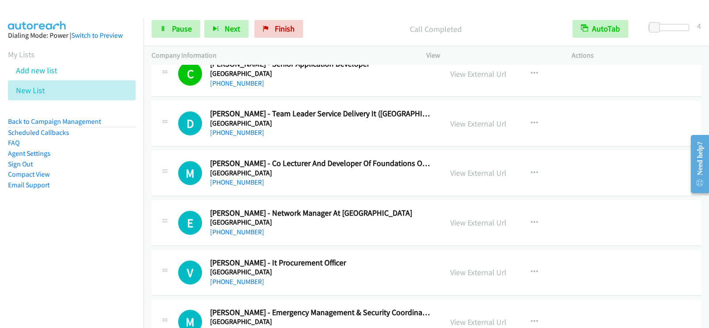
scroll to position [6117, 0]
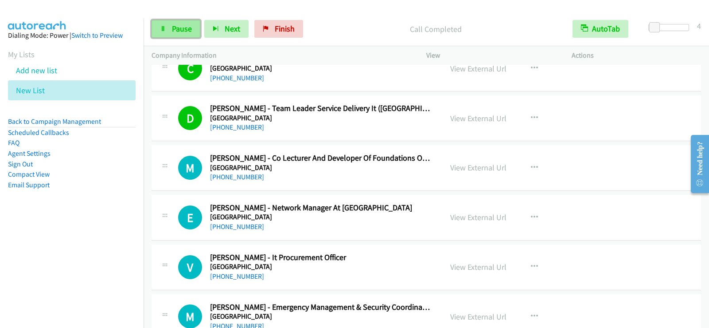
click at [159, 26] on link "Pause" at bounding box center [176, 29] width 49 height 18
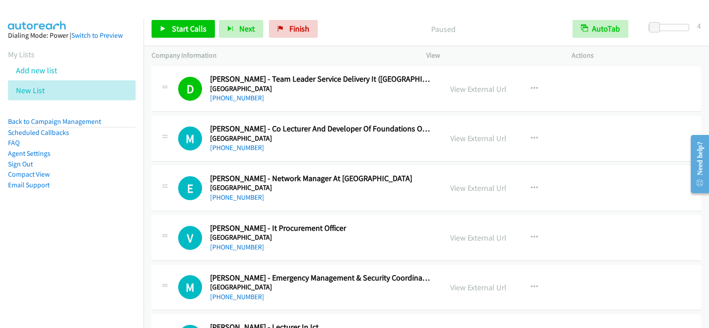
scroll to position [6161, 0]
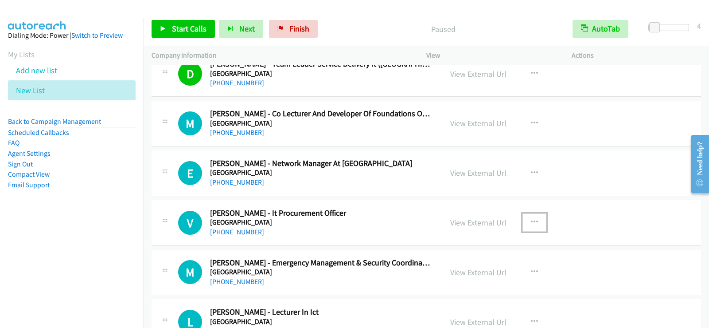
click at [526, 221] on button "button" at bounding box center [535, 222] width 24 height 18
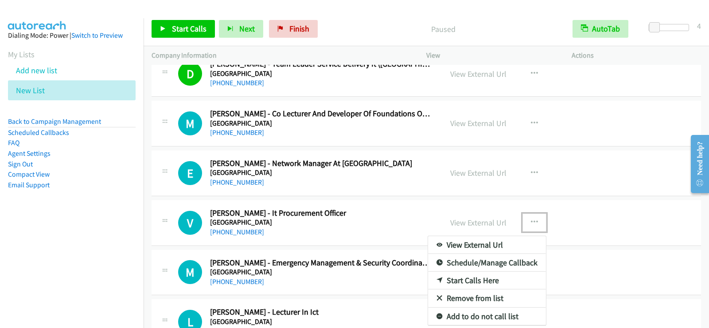
click at [451, 276] on link "Start Calls Here" at bounding box center [487, 280] width 118 height 18
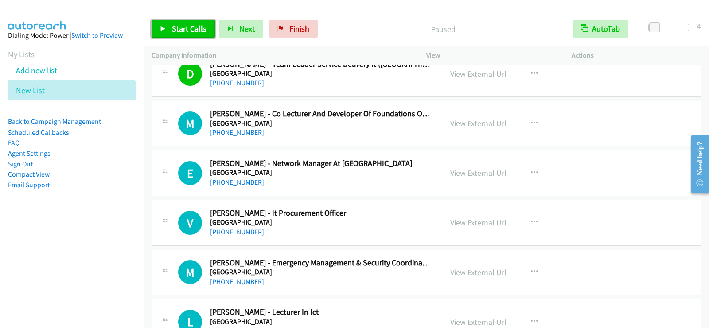
click at [196, 37] on link "Start Calls" at bounding box center [183, 29] width 63 height 18
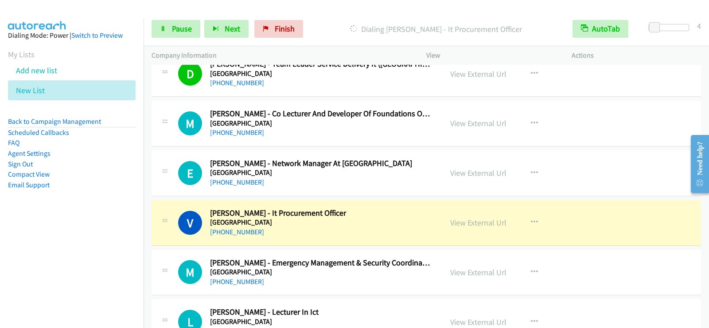
scroll to position [6294, 0]
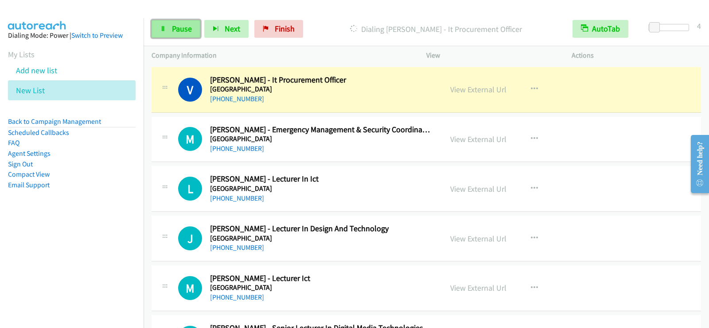
click at [180, 28] on span "Pause" at bounding box center [182, 28] width 20 height 10
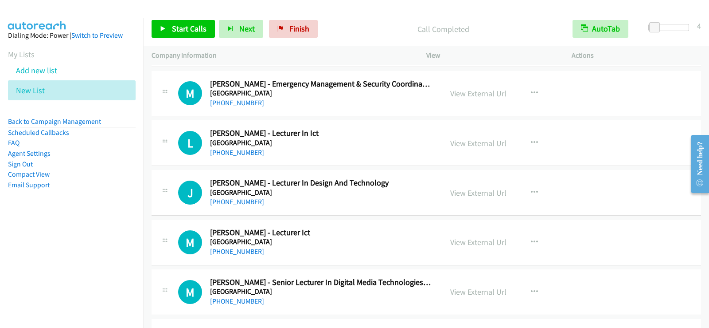
scroll to position [6383, 0]
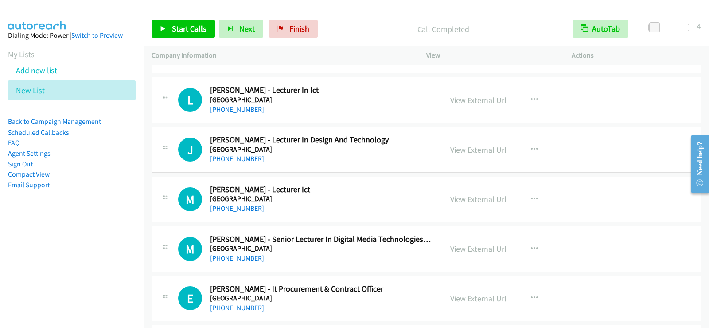
click at [389, 197] on h5 "University Of Tasmania" at bounding box center [320, 198] width 221 height 9
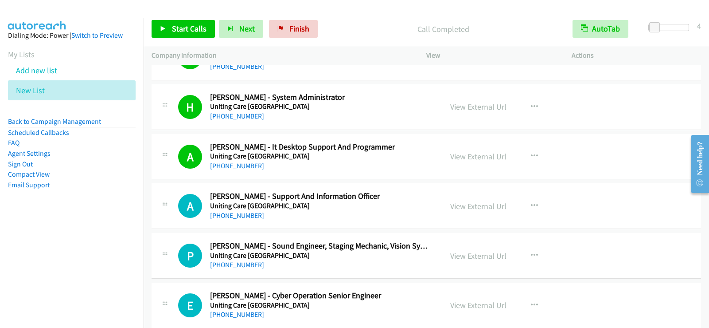
scroll to position [2781, 0]
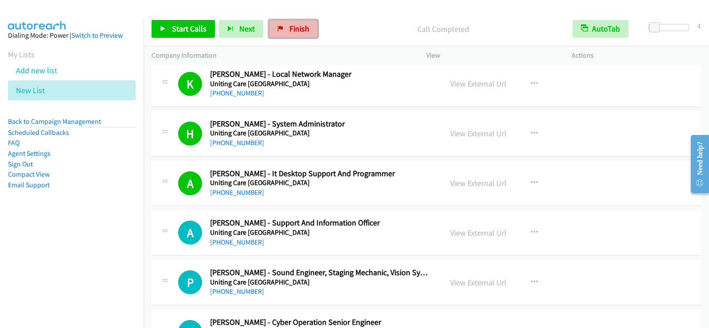
click at [299, 29] on span "Finish" at bounding box center [299, 28] width 20 height 10
click at [79, 116] on li "Back to Campaign Management" at bounding box center [72, 121] width 128 height 11
click at [79, 121] on link "Back to Campaign Management" at bounding box center [54, 121] width 93 height 8
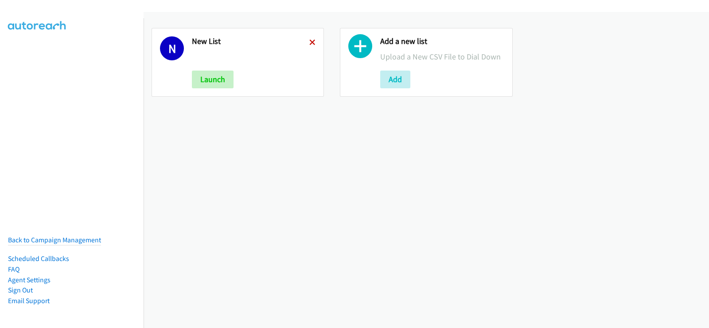
drag, startPoint x: 316, startPoint y: 39, endPoint x: 311, endPoint y: 40, distance: 5.1
click at [311, 40] on div "N New List Launch" at bounding box center [238, 62] width 172 height 69
click at [311, 40] on icon at bounding box center [312, 43] width 6 height 6
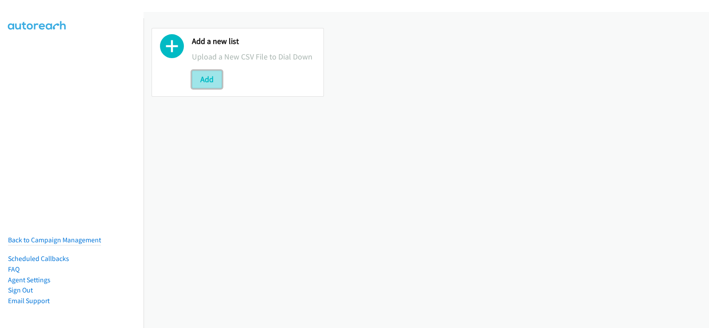
click at [208, 79] on button "Add" at bounding box center [207, 79] width 30 height 18
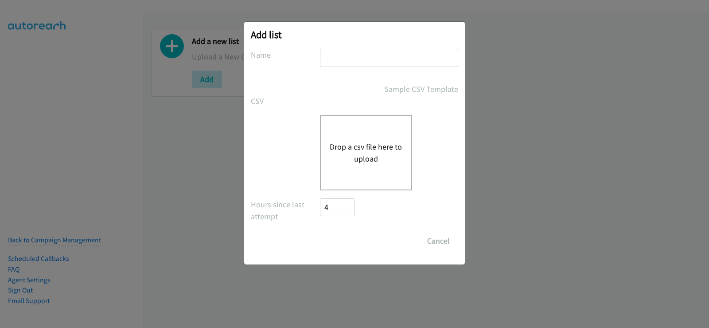
drag, startPoint x: 377, startPoint y: 54, endPoint x: 374, endPoint y: 65, distance: 11.9
click at [377, 54] on input "text" at bounding box center [389, 58] width 138 height 18
type input "new list"
click at [362, 141] on button "Drop a csv file here to upload" at bounding box center [366, 153] width 73 height 24
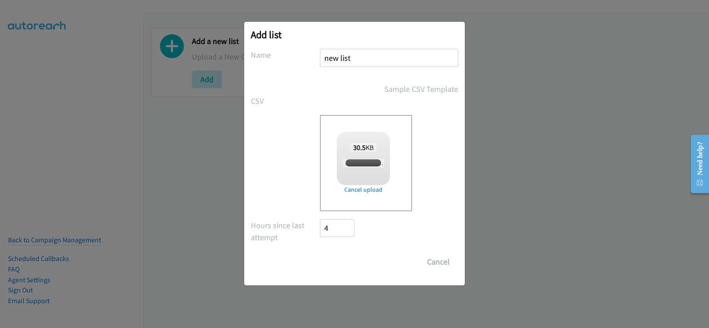
checkbox input "true"
click at [346, 256] on input "Save List" at bounding box center [343, 262] width 47 height 18
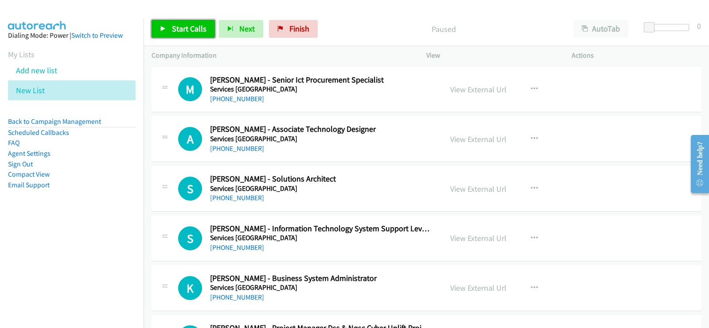
click at [186, 27] on span "Start Calls" at bounding box center [189, 28] width 35 height 10
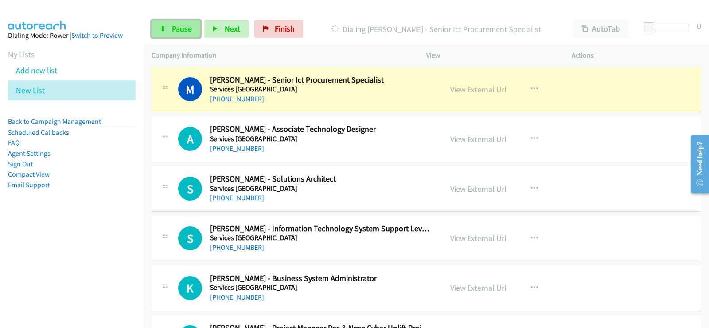
click at [171, 30] on link "Pause" at bounding box center [176, 29] width 49 height 18
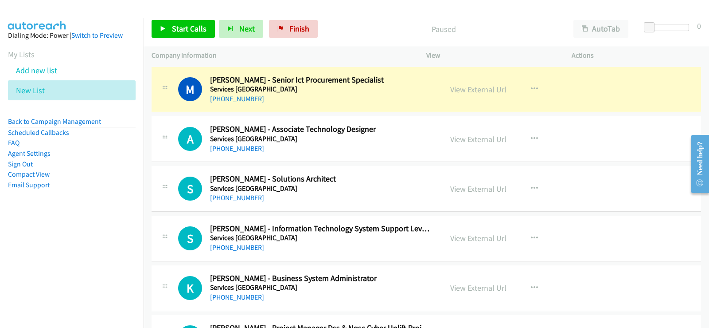
click at [411, 149] on div "[PHONE_NUMBER]" at bounding box center [320, 148] width 221 height 11
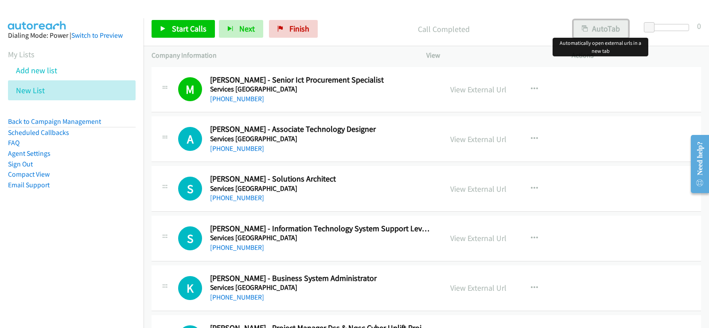
click at [606, 30] on button "AutoTab" at bounding box center [601, 29] width 55 height 18
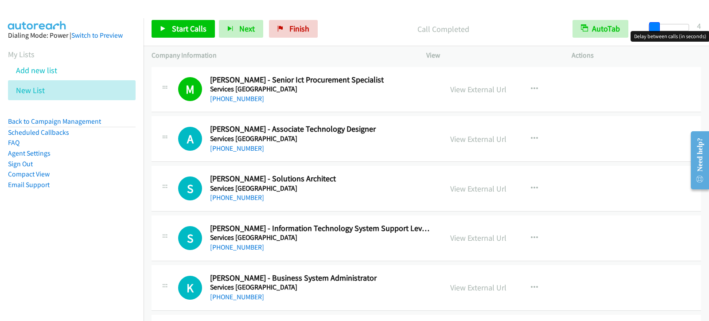
drag, startPoint x: 650, startPoint y: 27, endPoint x: 655, endPoint y: 26, distance: 5.0
click at [655, 26] on span at bounding box center [654, 27] width 11 height 11
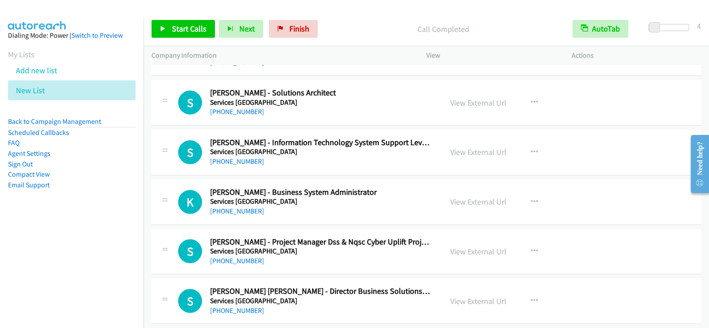
scroll to position [89, 0]
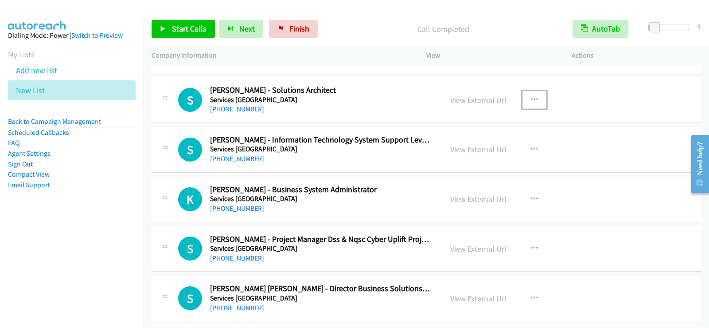
click at [533, 100] on icon "button" at bounding box center [534, 99] width 7 height 7
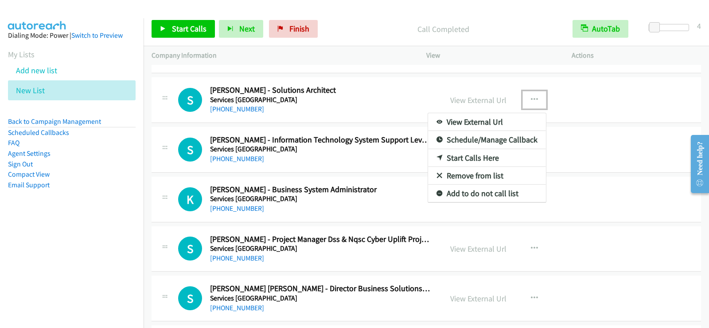
click at [477, 158] on link "Start Calls Here" at bounding box center [487, 158] width 118 height 18
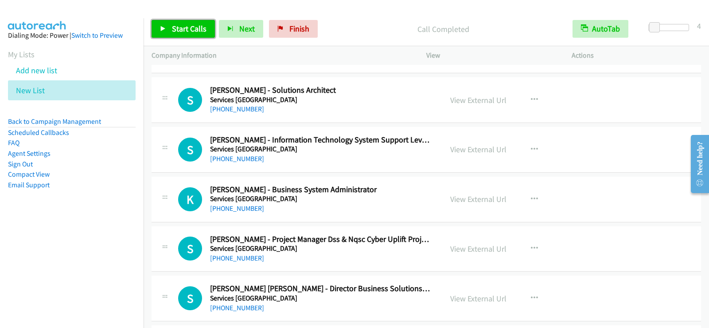
click at [196, 25] on span "Start Calls" at bounding box center [189, 28] width 35 height 10
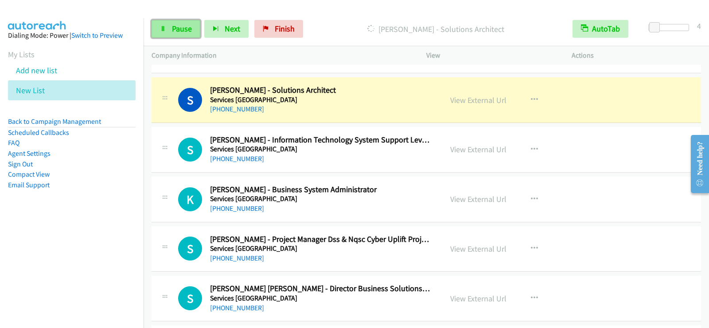
click at [185, 33] on span "Pause" at bounding box center [182, 28] width 20 height 10
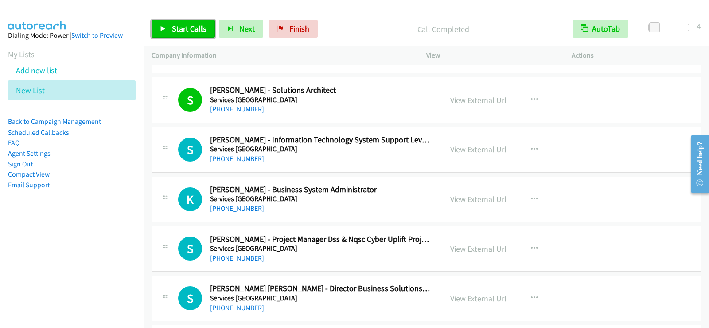
click at [197, 32] on span "Start Calls" at bounding box center [189, 28] width 35 height 10
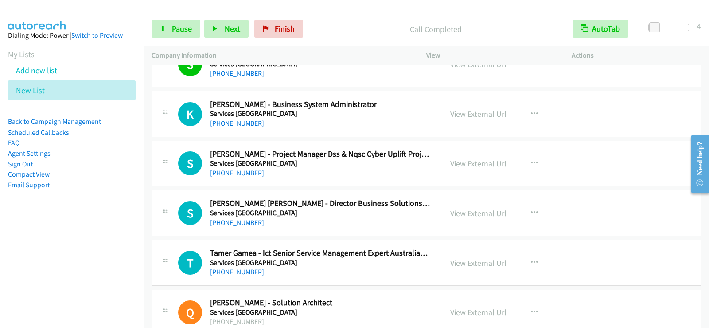
scroll to position [177, 0]
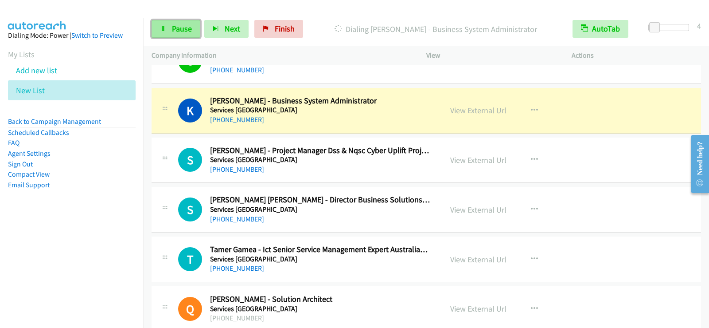
click at [172, 28] on span "Pause" at bounding box center [182, 28] width 20 height 10
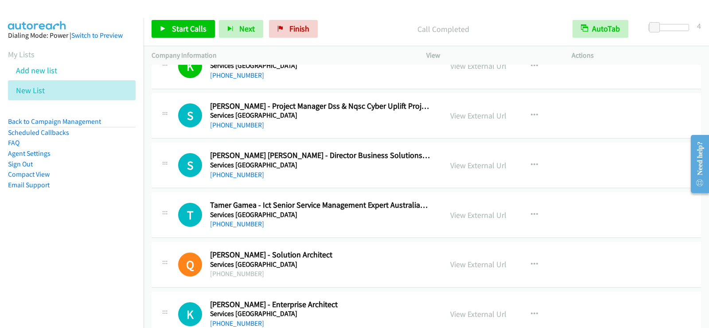
scroll to position [266, 0]
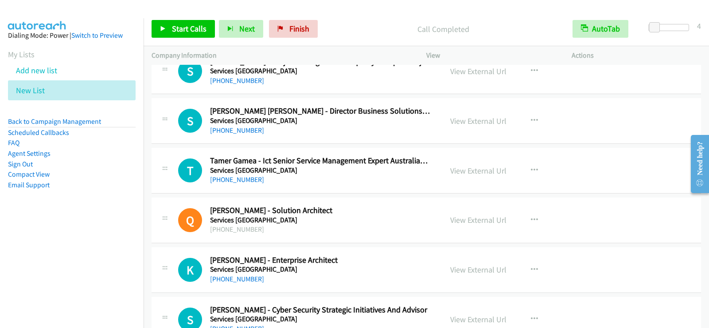
click at [437, 176] on div "T Callback Scheduled Tamer Gamea - Ict Senior Service Management Expert Austral…" at bounding box center [297, 170] width 291 height 29
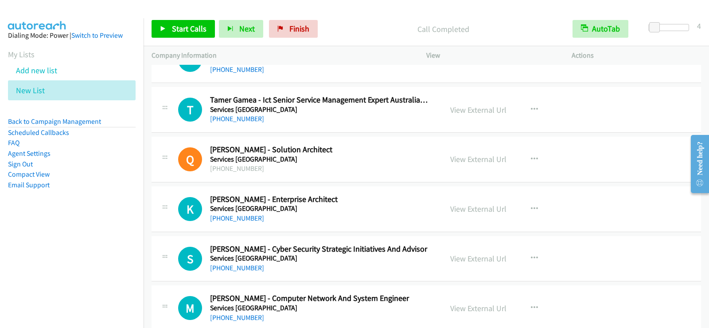
scroll to position [355, 0]
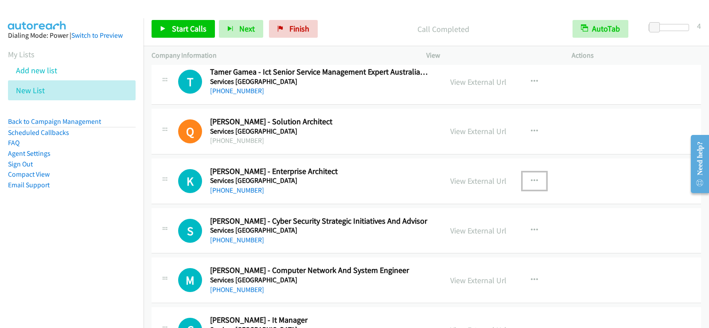
click at [532, 182] on icon "button" at bounding box center [534, 180] width 7 height 7
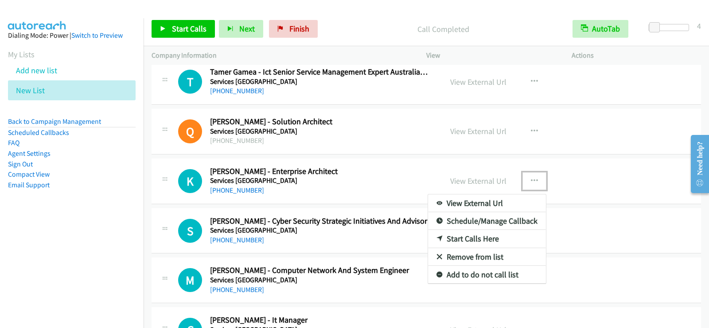
click at [474, 238] on link "Start Calls Here" at bounding box center [487, 239] width 118 height 18
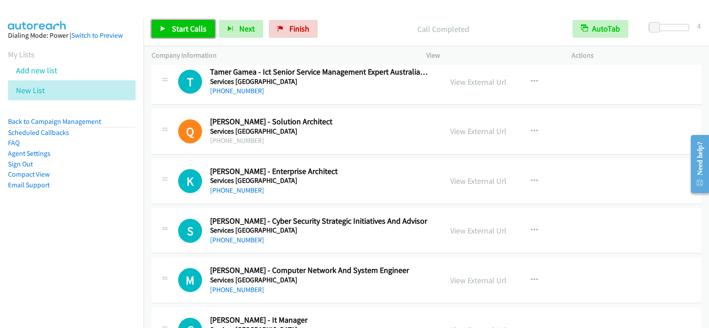
click at [196, 28] on span "Start Calls" at bounding box center [189, 28] width 35 height 10
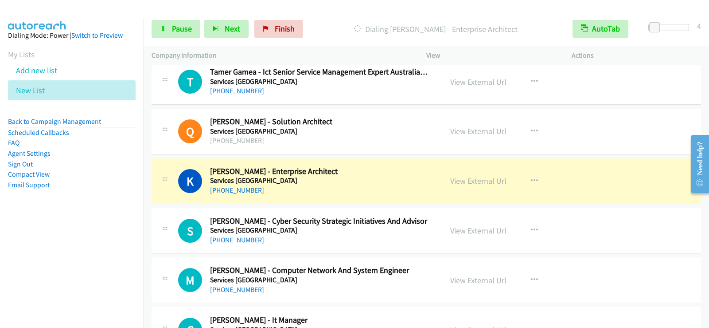
drag, startPoint x: 4, startPoint y: 271, endPoint x: 58, endPoint y: 259, distance: 55.0
click at [4, 271] on nav "Dialing Mode: Power | Switch to Preview My Lists Add new list New List Back to …" at bounding box center [72, 182] width 144 height 328
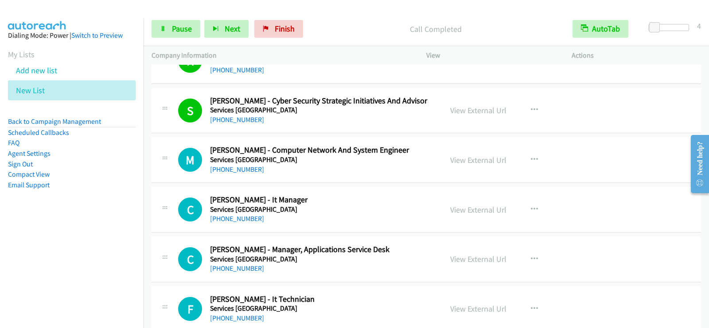
scroll to position [488, 0]
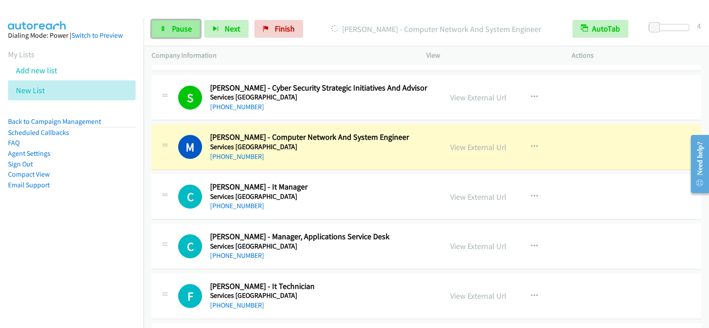
click at [178, 23] on link "Pause" at bounding box center [176, 29] width 49 height 18
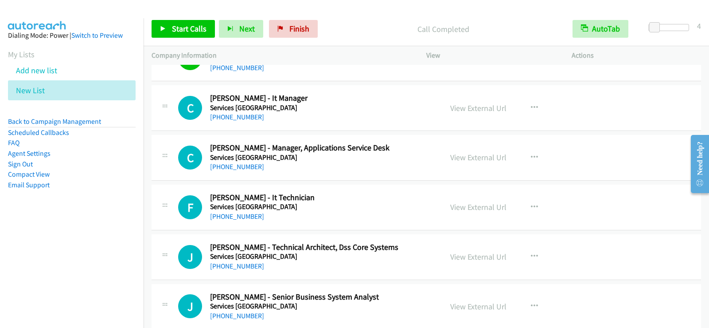
scroll to position [532, 0]
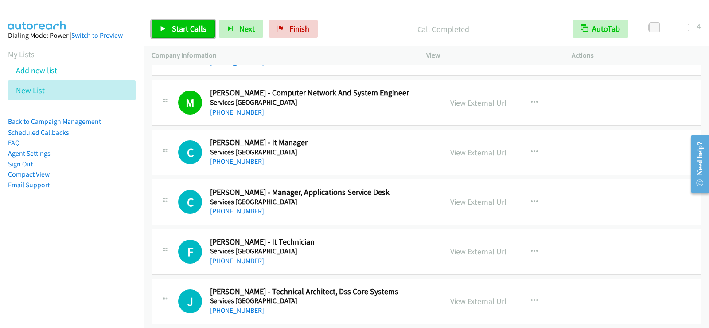
click at [196, 30] on span "Start Calls" at bounding box center [189, 28] width 35 height 10
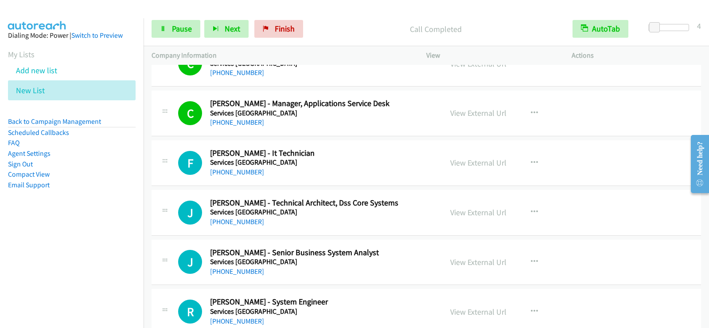
scroll to position [665, 0]
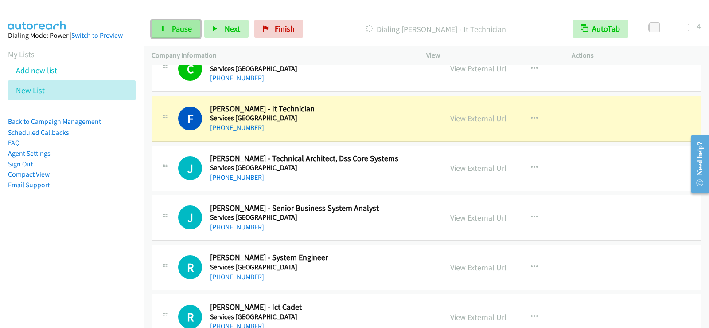
click at [180, 36] on link "Pause" at bounding box center [176, 29] width 49 height 18
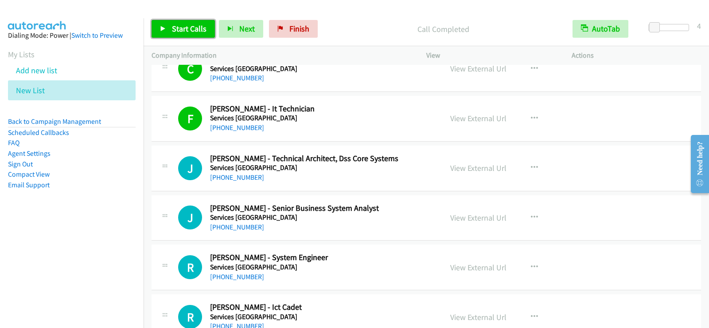
click at [180, 27] on span "Start Calls" at bounding box center [189, 28] width 35 height 10
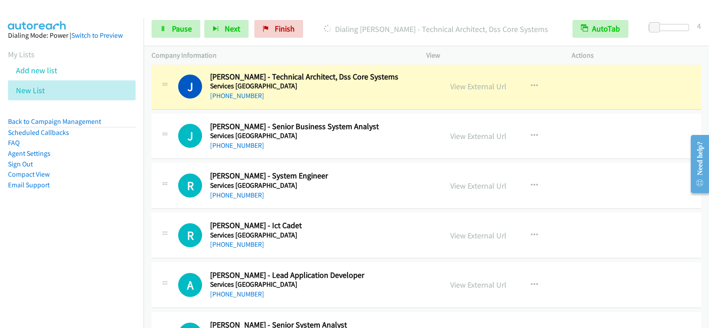
scroll to position [754, 0]
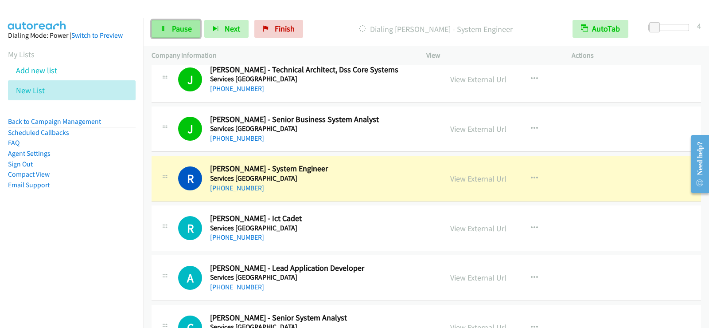
click at [156, 37] on link "Pause" at bounding box center [176, 29] width 49 height 18
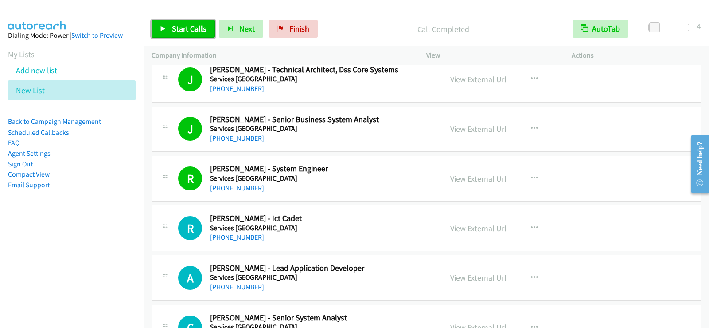
click at [164, 21] on link "Start Calls" at bounding box center [183, 29] width 63 height 18
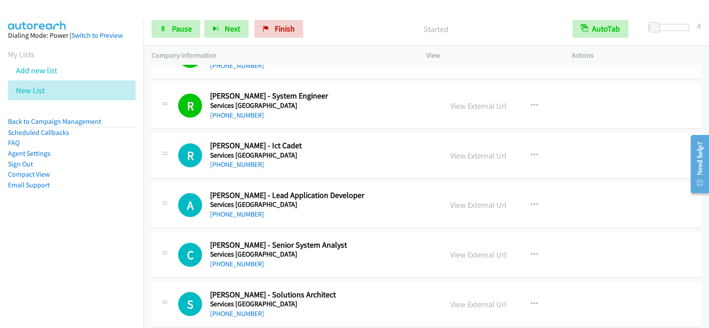
scroll to position [842, 0]
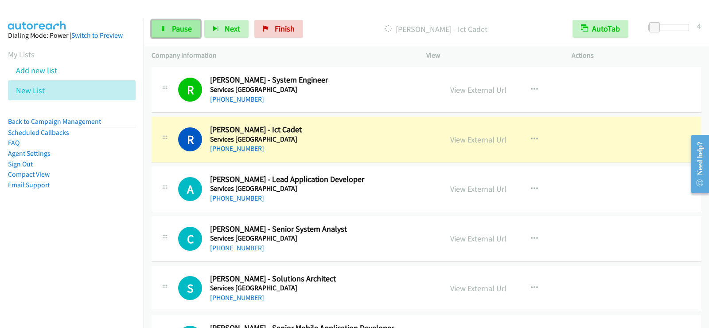
click at [180, 31] on span "Pause" at bounding box center [182, 28] width 20 height 10
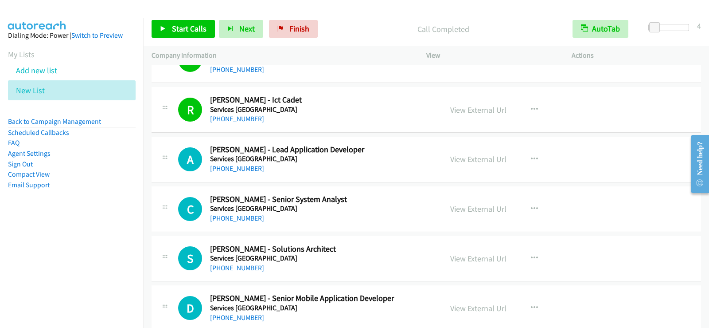
scroll to position [886, 0]
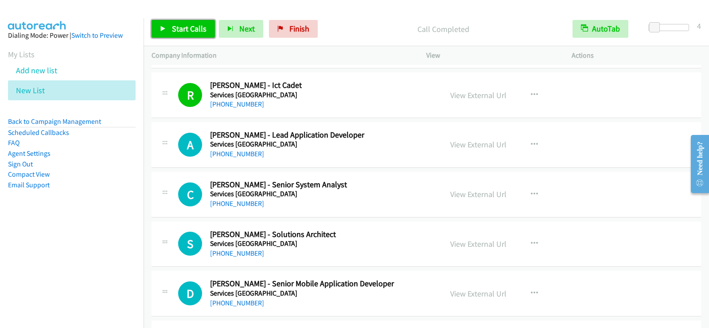
click at [195, 29] on span "Start Calls" at bounding box center [189, 28] width 35 height 10
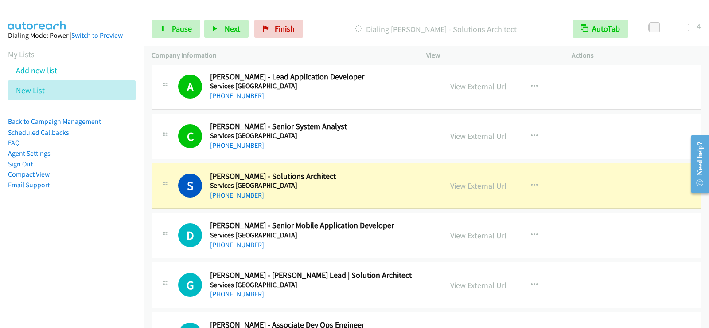
scroll to position [975, 0]
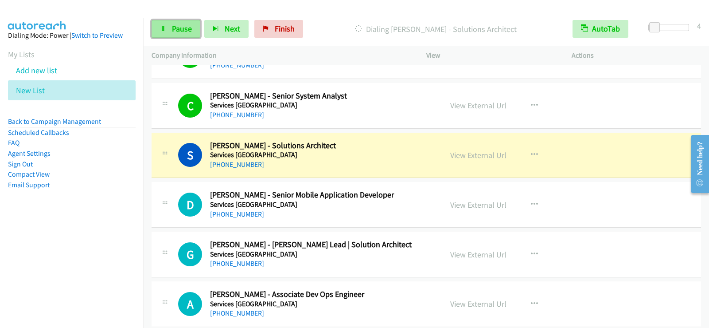
click at [176, 25] on span "Pause" at bounding box center [182, 28] width 20 height 10
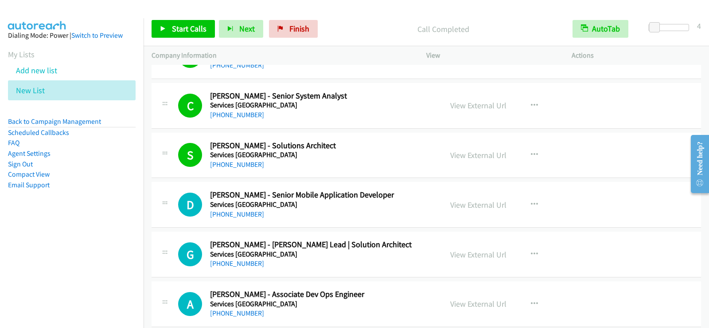
click at [191, 16] on div "Start Calls Pause Next Finish Call Completed AutoTab AutoTab 4" at bounding box center [427, 29] width 566 height 34
click at [191, 27] on span "Start Calls" at bounding box center [189, 28] width 35 height 10
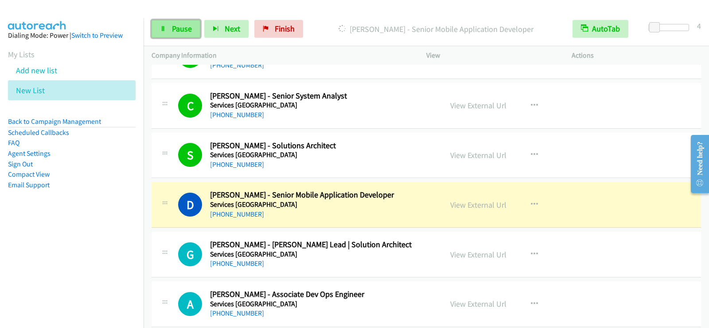
click at [169, 35] on link "Pause" at bounding box center [176, 29] width 49 height 18
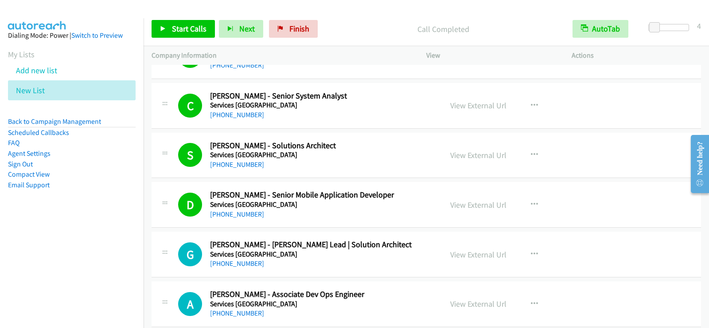
scroll to position [1019, 0]
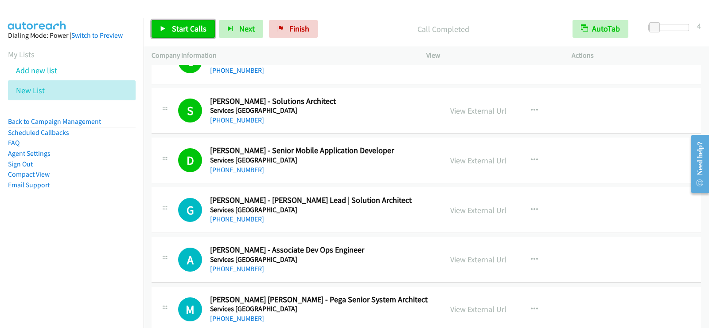
click at [207, 32] on link "Start Calls" at bounding box center [183, 29] width 63 height 18
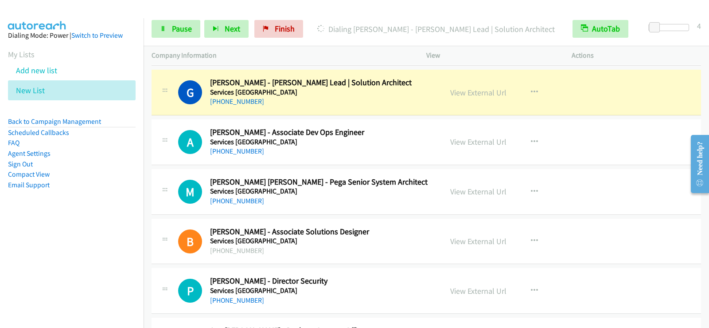
scroll to position [1152, 0]
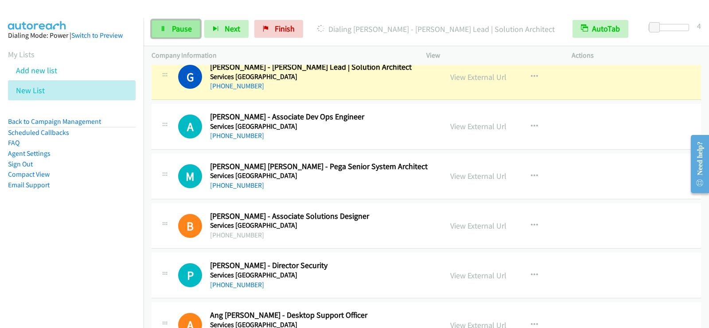
click at [168, 25] on link "Pause" at bounding box center [176, 29] width 49 height 18
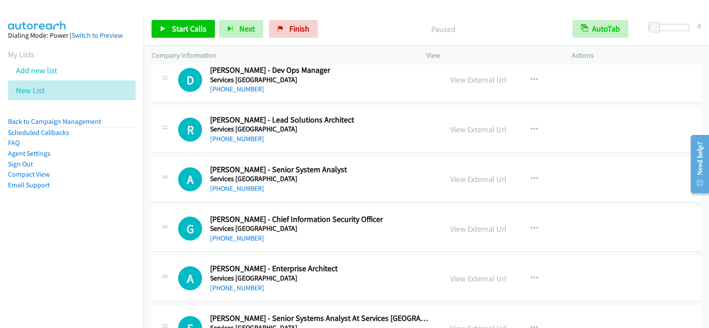
scroll to position [1463, 0]
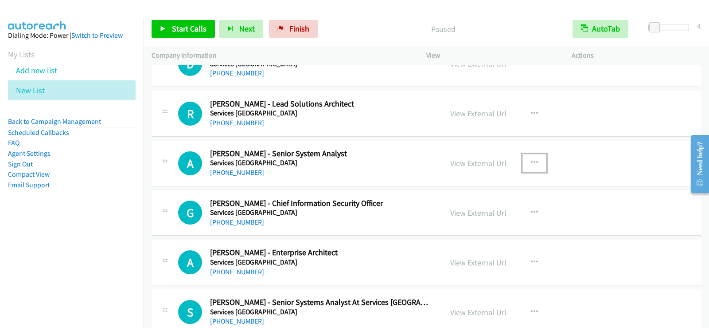
drag, startPoint x: 530, startPoint y: 158, endPoint x: 531, endPoint y: 174, distance: 16.5
click at [529, 158] on button "button" at bounding box center [535, 163] width 24 height 18
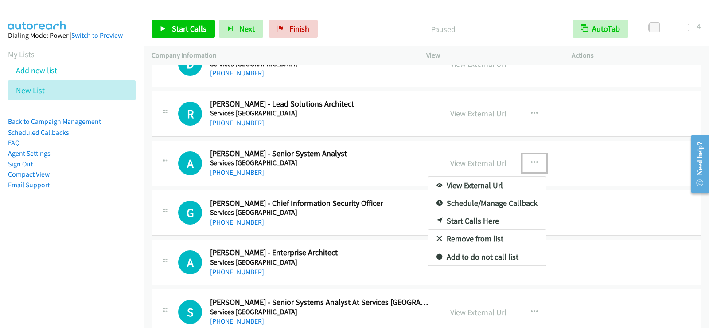
click at [464, 223] on link "Start Calls Here" at bounding box center [487, 221] width 118 height 18
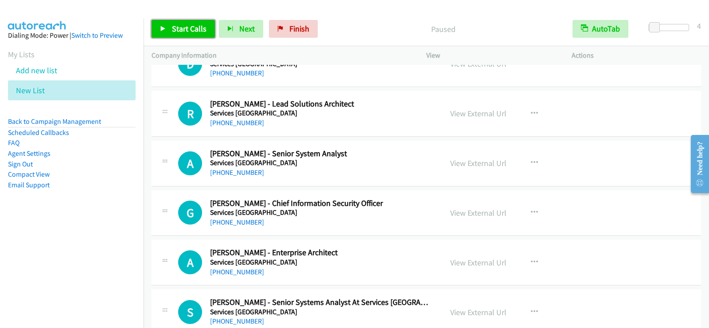
click at [161, 22] on link "Start Calls" at bounding box center [183, 29] width 63 height 18
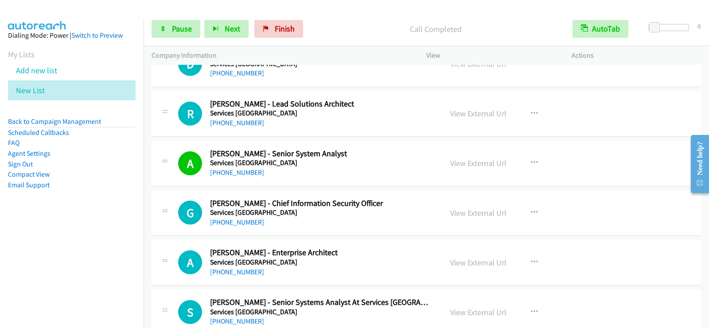
scroll to position [1507, 0]
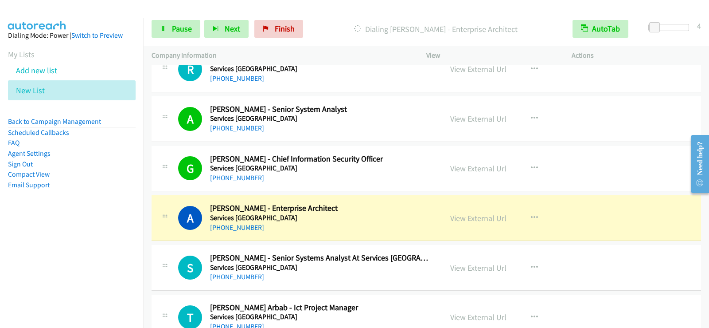
click at [117, 244] on nav "Dialing Mode: Power | Switch to Preview My Lists Add new list New List Back to …" at bounding box center [72, 182] width 144 height 328
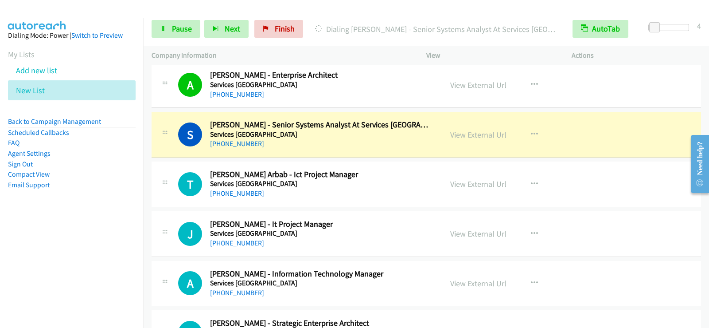
scroll to position [1684, 0]
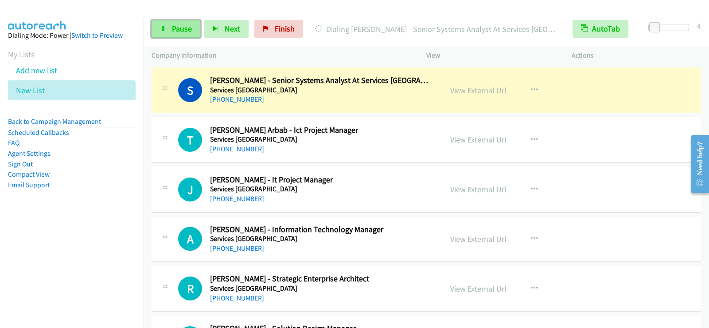
click at [182, 31] on span "Pause" at bounding box center [182, 28] width 20 height 10
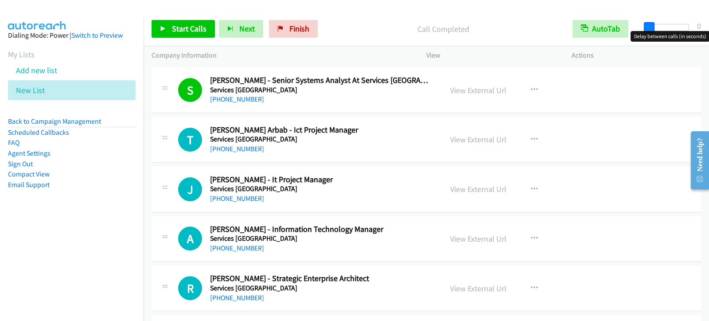
drag, startPoint x: 653, startPoint y: 30, endPoint x: 632, endPoint y: 38, distance: 22.7
click at [632, 38] on body "Start Calls Pause Next Finish Call Completed AutoTab AutoTab 0 Company Informat…" at bounding box center [354, 21] width 709 height 42
click at [652, 26] on span at bounding box center [653, 27] width 11 height 11
click at [649, 27] on span at bounding box center [652, 27] width 11 height 11
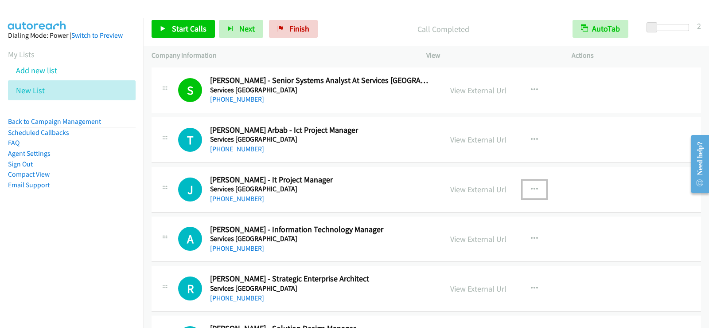
click at [535, 187] on button "button" at bounding box center [535, 189] width 24 height 18
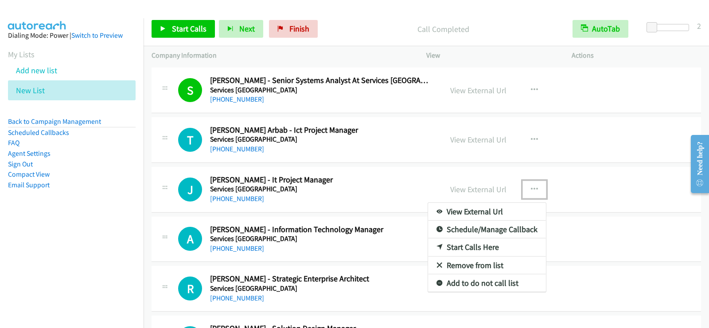
click at [470, 209] on link "View External Url" at bounding box center [487, 212] width 118 height 18
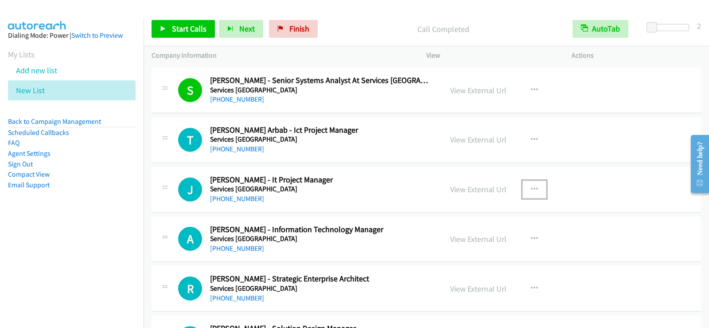
drag, startPoint x: 535, startPoint y: 190, endPoint x: 528, endPoint y: 197, distance: 10.0
click at [535, 190] on button "button" at bounding box center [535, 189] width 24 height 18
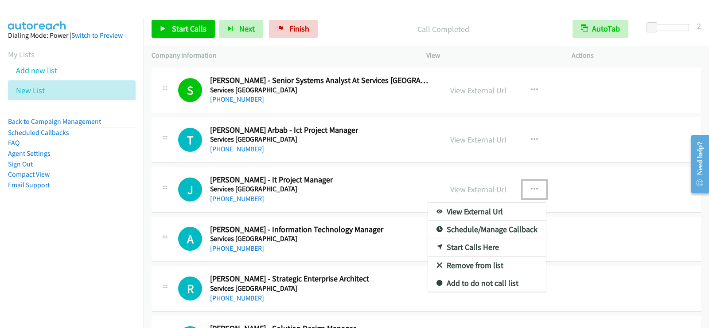
click at [462, 248] on link "Start Calls Here" at bounding box center [487, 247] width 118 height 18
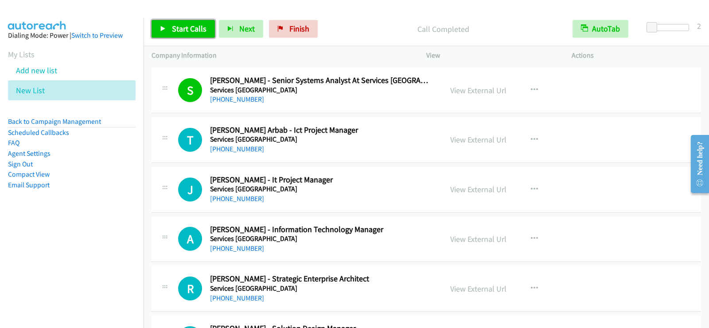
click at [193, 27] on span "Start Calls" at bounding box center [189, 28] width 35 height 10
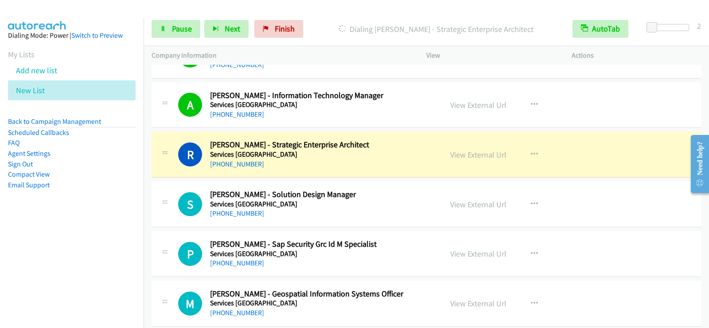
scroll to position [1817, 0]
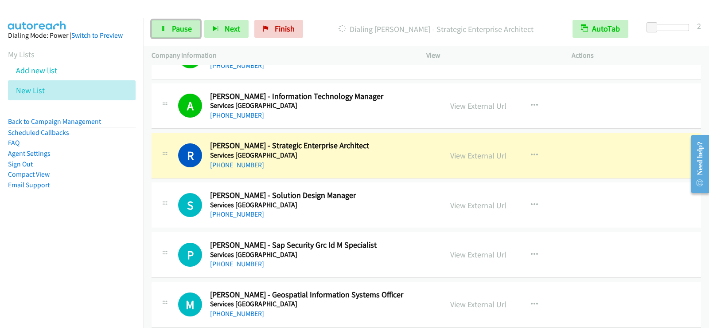
drag, startPoint x: 182, startPoint y: 35, endPoint x: 162, endPoint y: 133, distance: 100.0
click at [182, 35] on link "Pause" at bounding box center [176, 29] width 49 height 18
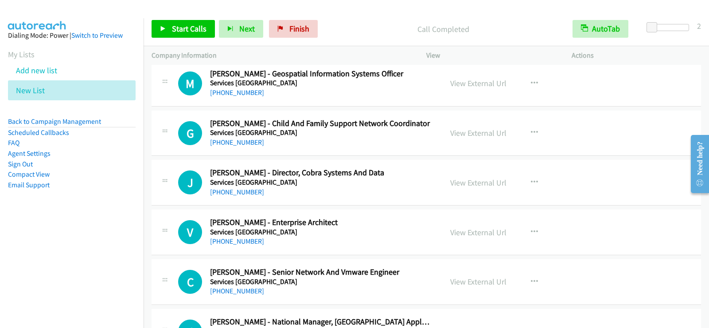
scroll to position [2039, 0]
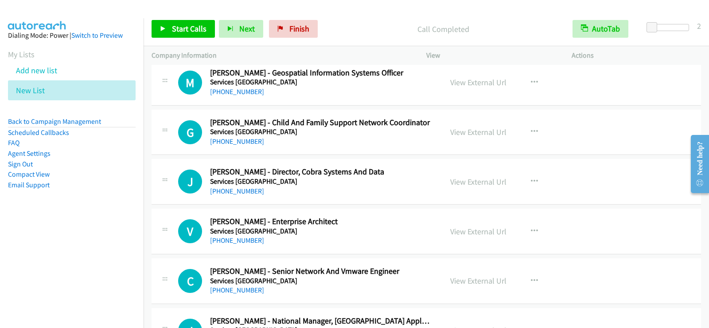
click at [368, 236] on div "[PHONE_NUMBER]" at bounding box center [320, 240] width 221 height 11
click at [535, 228] on button "button" at bounding box center [535, 231] width 24 height 18
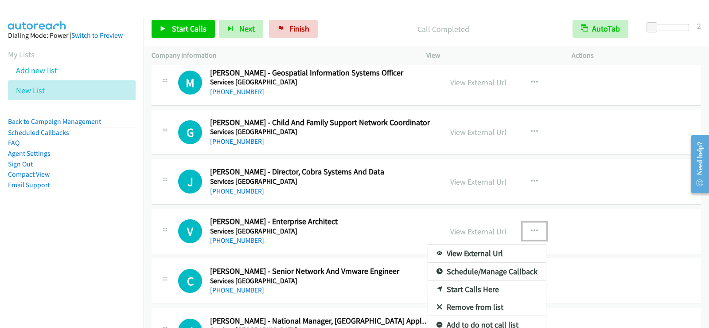
click at [449, 287] on link "Start Calls Here" at bounding box center [487, 289] width 118 height 18
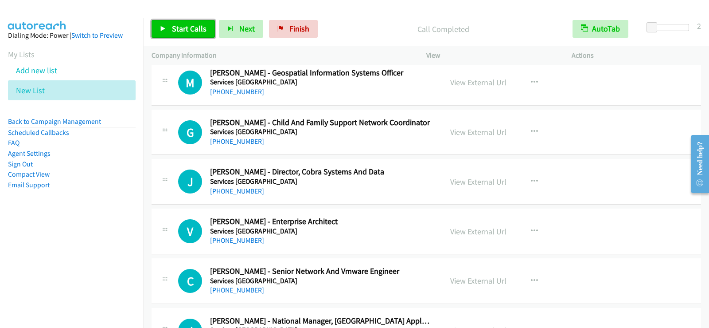
click at [190, 33] on span "Start Calls" at bounding box center [189, 28] width 35 height 10
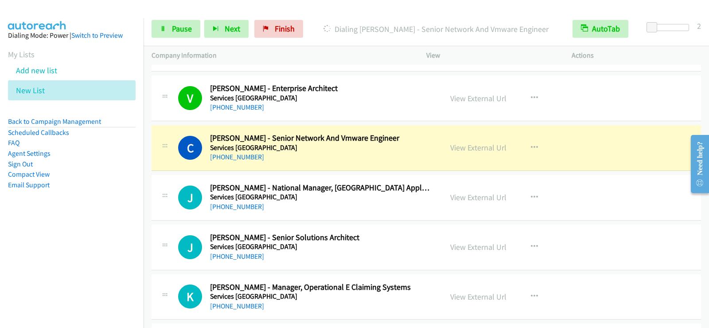
scroll to position [2216, 0]
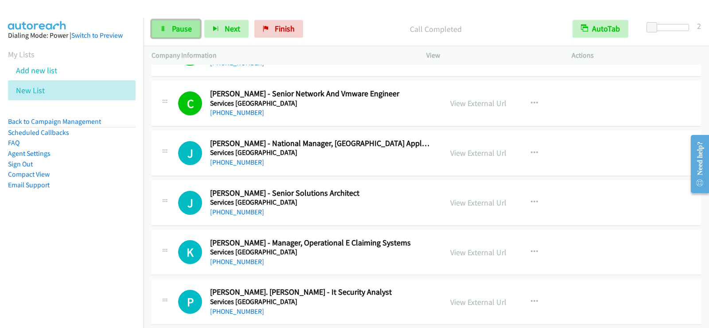
click at [156, 26] on link "Pause" at bounding box center [176, 29] width 49 height 18
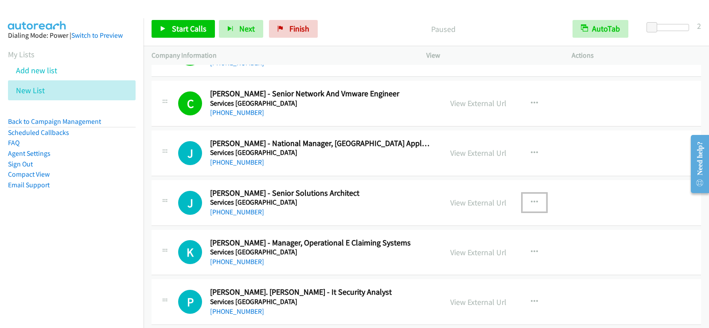
click at [536, 200] on button "button" at bounding box center [535, 202] width 24 height 18
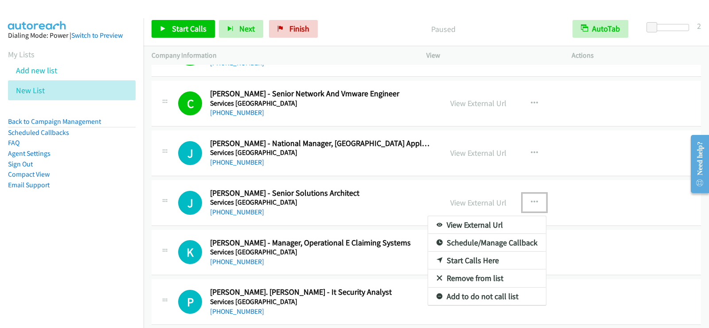
click at [483, 258] on link "Start Calls Here" at bounding box center [487, 260] width 118 height 18
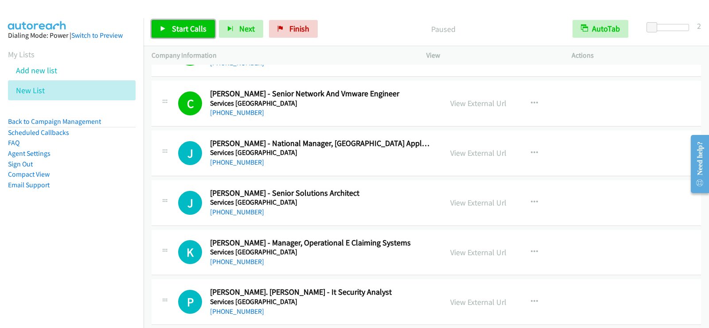
click at [186, 27] on span "Start Calls" at bounding box center [189, 28] width 35 height 10
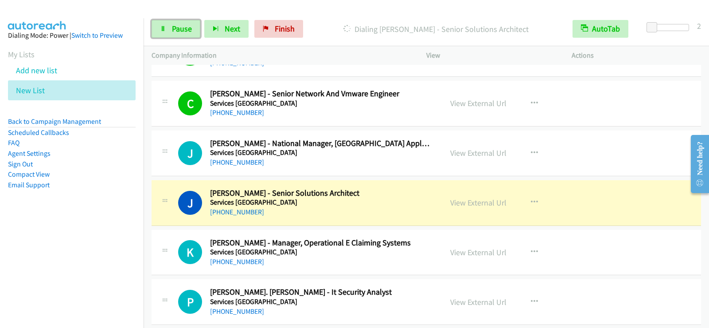
drag, startPoint x: 190, startPoint y: 33, endPoint x: 279, endPoint y: 96, distance: 109.2
click at [190, 33] on span "Pause" at bounding box center [182, 28] width 20 height 10
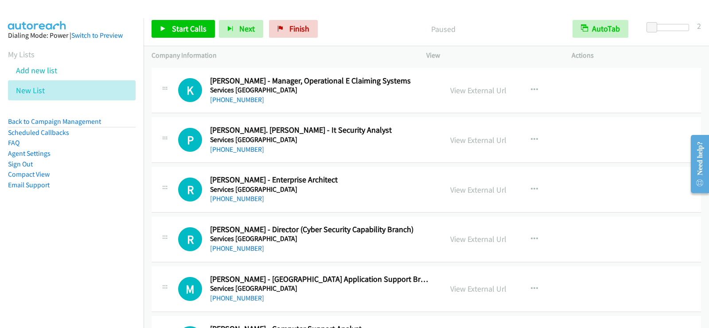
scroll to position [2393, 0]
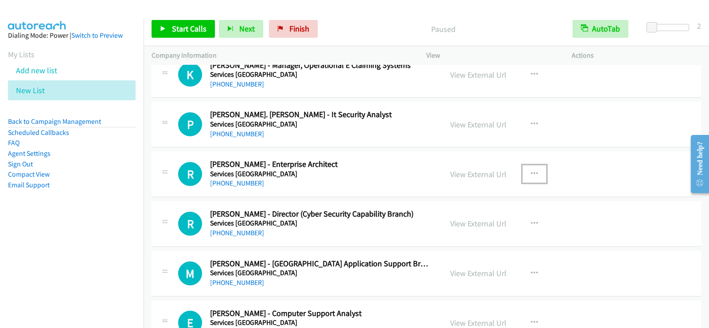
click at [533, 172] on icon "button" at bounding box center [534, 173] width 7 height 7
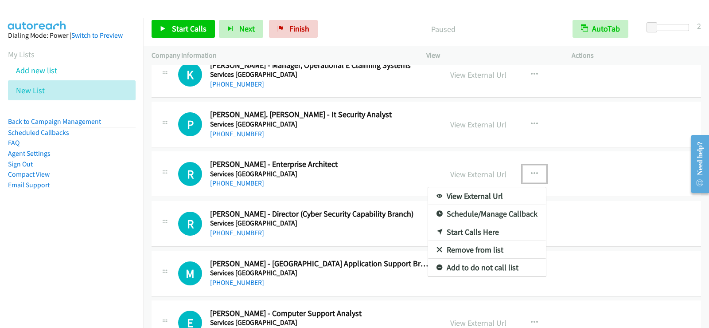
click at [482, 235] on link "Start Calls Here" at bounding box center [487, 232] width 118 height 18
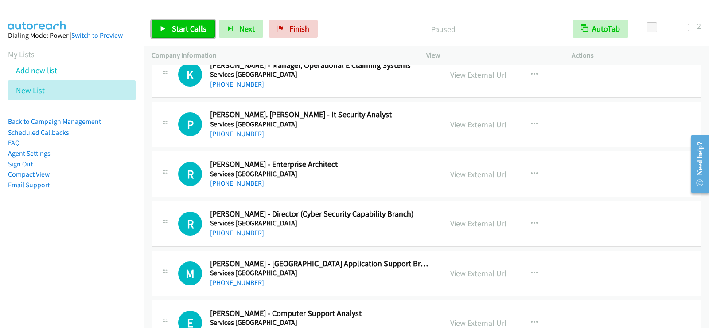
click at [207, 35] on link "Start Calls" at bounding box center [183, 29] width 63 height 18
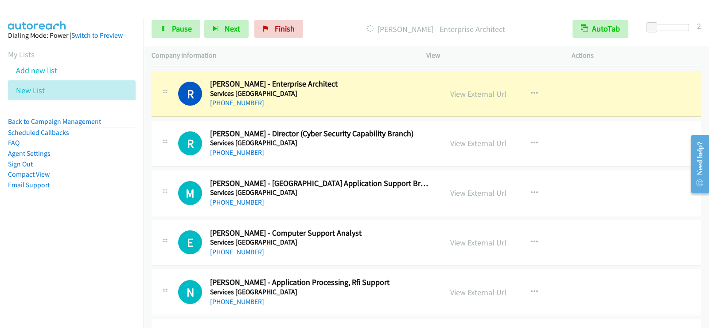
scroll to position [2482, 0]
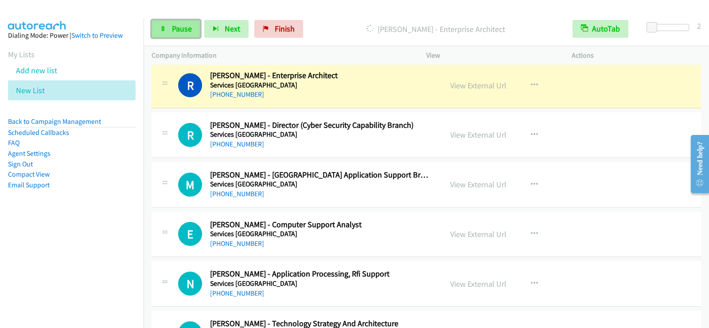
click at [188, 27] on span "Pause" at bounding box center [182, 28] width 20 height 10
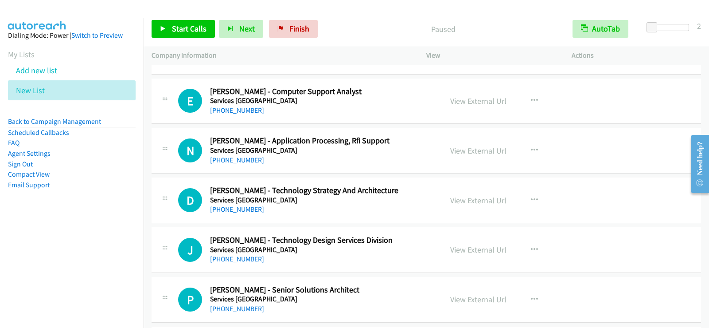
scroll to position [2659, 0]
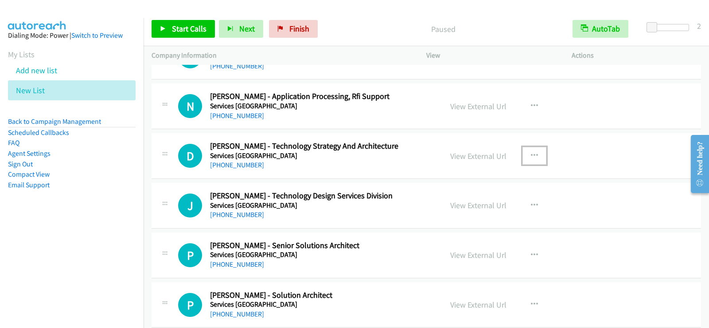
click at [542, 159] on button "button" at bounding box center [535, 156] width 24 height 18
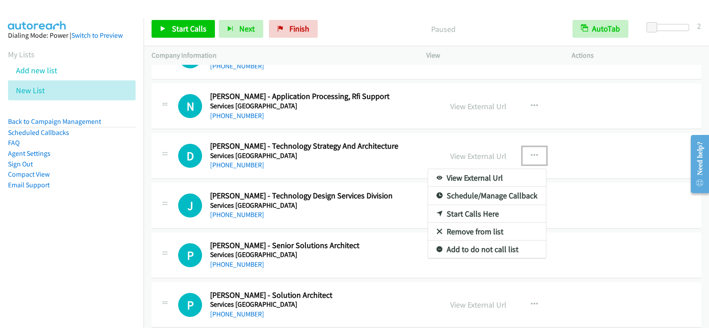
click at [469, 216] on link "Start Calls Here" at bounding box center [487, 214] width 118 height 18
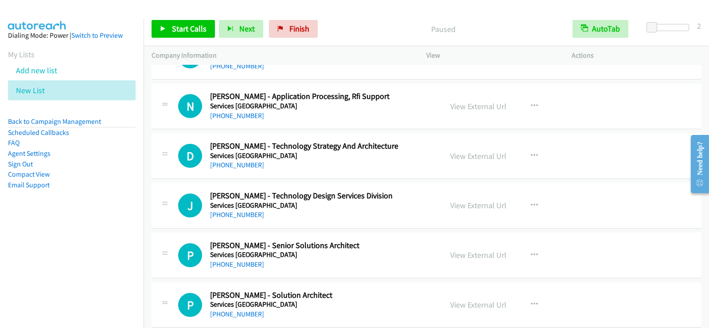
click at [169, 39] on div "Start Calls Pause Next Finish Paused AutoTab AutoTab 2" at bounding box center [427, 29] width 566 height 34
click at [176, 28] on span "Start Calls" at bounding box center [189, 28] width 35 height 10
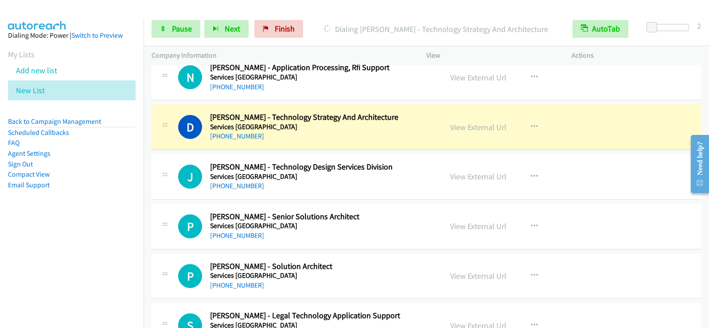
scroll to position [2704, 0]
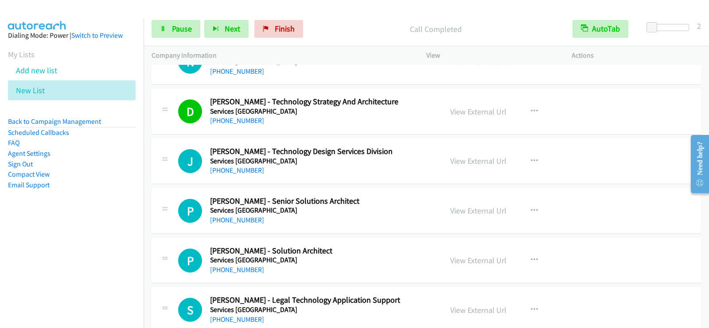
click at [359, 203] on h2 "[PERSON_NAME] - Senior Solutions Architect" at bounding box center [320, 201] width 221 height 10
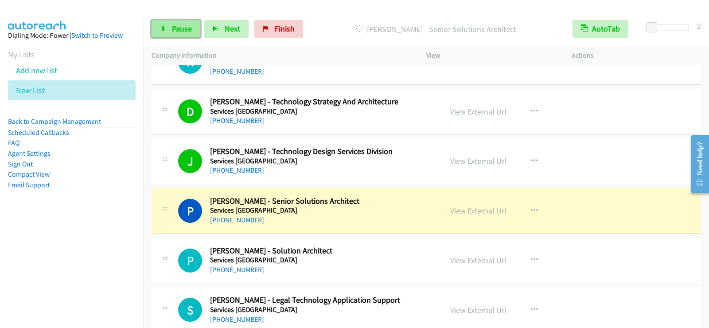
click at [182, 33] on span "Pause" at bounding box center [182, 28] width 20 height 10
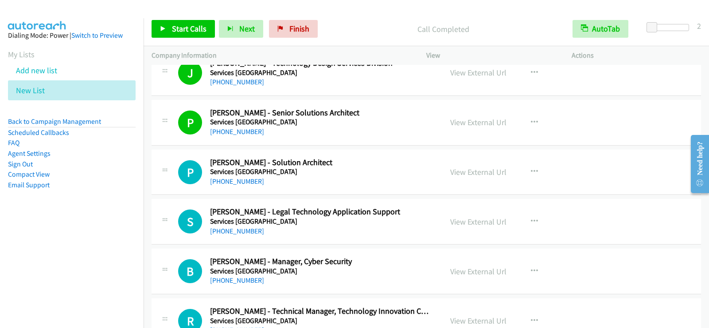
scroll to position [2792, 0]
drag, startPoint x: 363, startPoint y: 182, endPoint x: 431, endPoint y: 184, distance: 67.4
click at [363, 182] on div "[PHONE_NUMBER]" at bounding box center [320, 181] width 221 height 11
